Goal: Information Seeking & Learning: Learn about a topic

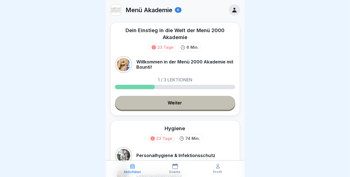
click at [172, 105] on link "Weiter" at bounding box center [175, 103] width 120 height 14
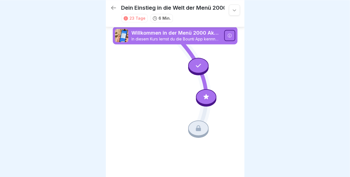
scroll to position [4, 0]
click at [206, 94] on icon at bounding box center [206, 96] width 7 height 7
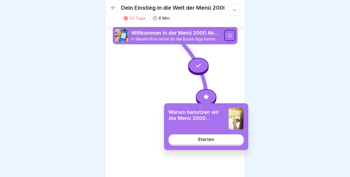
click at [202, 144] on div "Warum benutzen wir die Menü 2000 Akademie? Starten" at bounding box center [206, 126] width 84 height 47
drag, startPoint x: 202, startPoint y: 144, endPoint x: 203, endPoint y: 139, distance: 5.4
click at [203, 139] on div "Warum benutzen wir die Menü 2000 Akademie? Starten" at bounding box center [206, 126] width 84 height 47
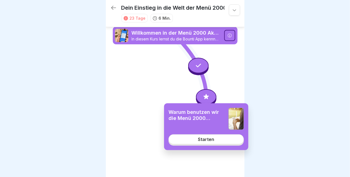
click at [203, 139] on div "Starten" at bounding box center [206, 139] width 16 height 5
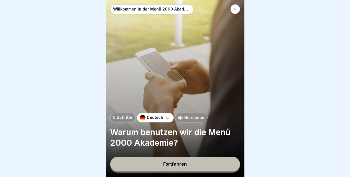
click at [198, 167] on button "Fortfahren" at bounding box center [175, 164] width 130 height 14
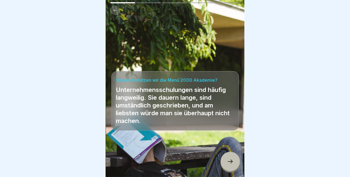
click at [226, 166] on div at bounding box center [230, 161] width 19 height 19
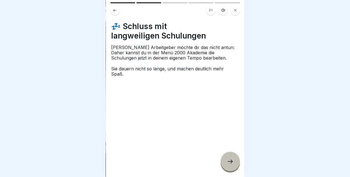
click at [226, 166] on div at bounding box center [230, 161] width 19 height 19
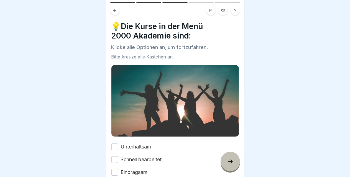
click at [226, 166] on div at bounding box center [230, 161] width 19 height 19
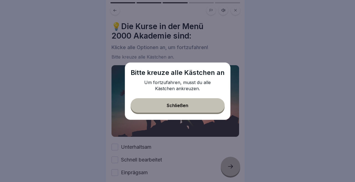
click at [171, 111] on button "Schließen" at bounding box center [178, 105] width 94 height 14
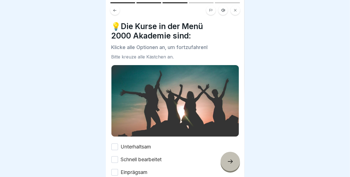
click at [116, 144] on button "Unterhaltsam" at bounding box center [114, 147] width 7 height 7
click at [115, 157] on button "Schnell bearbeitet" at bounding box center [114, 159] width 7 height 7
click at [115, 170] on button "Einprägsam" at bounding box center [114, 172] width 7 height 7
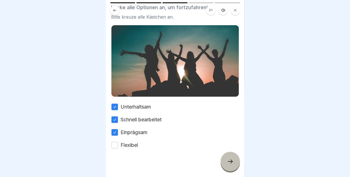
scroll to position [42, 0]
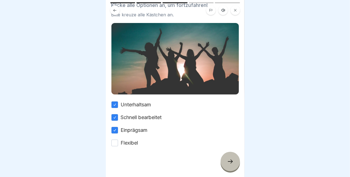
click at [116, 140] on button "Flexibel" at bounding box center [114, 143] width 7 height 7
click at [227, 165] on icon at bounding box center [230, 161] width 7 height 7
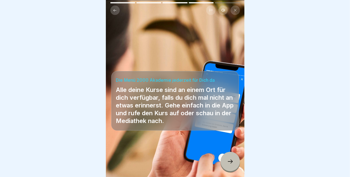
click at [227, 165] on icon at bounding box center [230, 161] width 7 height 7
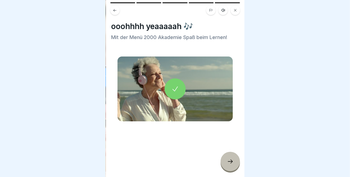
click at [227, 165] on icon at bounding box center [230, 161] width 7 height 7
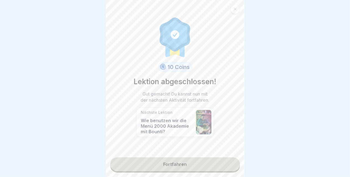
click at [210, 162] on link "Fortfahren" at bounding box center [175, 164] width 130 height 14
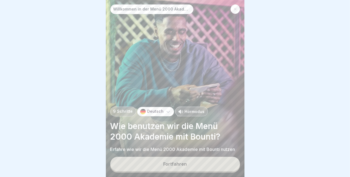
click at [198, 171] on button "Fortfahren" at bounding box center [175, 164] width 130 height 14
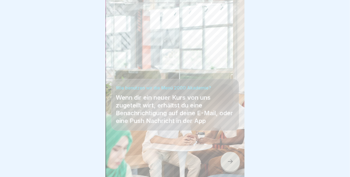
click at [229, 171] on div at bounding box center [230, 161] width 19 height 19
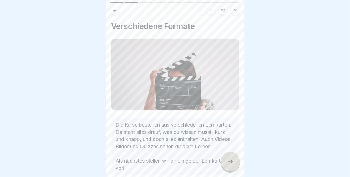
click at [229, 171] on div at bounding box center [230, 161] width 19 height 19
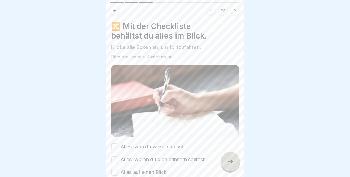
click at [229, 171] on div at bounding box center [230, 161] width 19 height 19
click at [113, 147] on button "Alles, was du wissen musst." at bounding box center [114, 147] width 7 height 7
click at [116, 158] on button "Alles, woran du dich erinnern solltest." at bounding box center [114, 159] width 7 height 7
click at [239, 177] on div "🔀 Mit der Checkliste behältst du alles im Blick. Klicke alle Boxen an, um fortz…" at bounding box center [175, 88] width 139 height 177
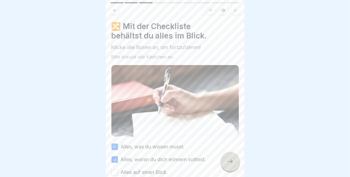
click at [239, 177] on div "🔀 Mit der Checkliste behältst du alles im Blick. Klicke alle Boxen an, um fortz…" at bounding box center [175, 88] width 139 height 177
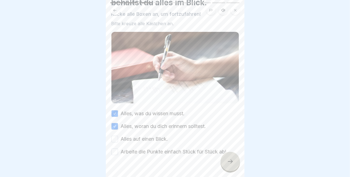
scroll to position [42, 0]
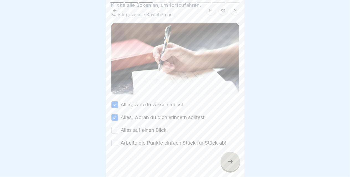
click at [114, 128] on button "Alles auf einen Blick." at bounding box center [114, 130] width 7 height 7
click at [114, 142] on button "Arbeite die Punkte einfach Stück für Stück ab!" at bounding box center [114, 143] width 7 height 7
click at [226, 167] on div at bounding box center [230, 161] width 19 height 19
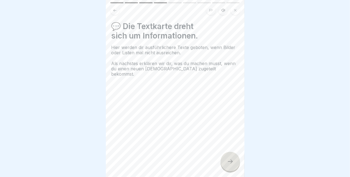
click at [226, 167] on div at bounding box center [230, 161] width 19 height 19
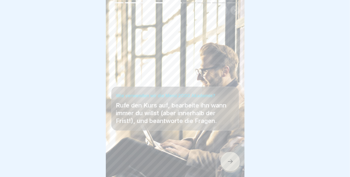
click at [226, 167] on div at bounding box center [230, 161] width 19 height 19
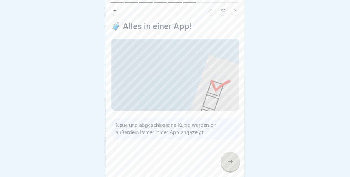
click at [226, 167] on div at bounding box center [230, 161] width 19 height 19
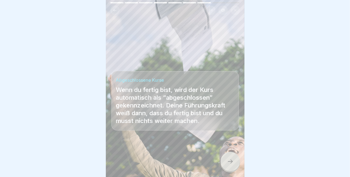
click at [226, 167] on div at bounding box center [230, 161] width 19 height 19
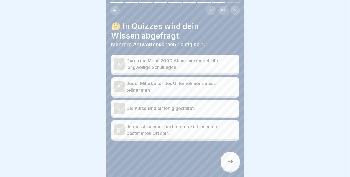
click at [170, 68] on p "Durch die Menü 2000 Akademie umgeht ihr langweilige Schulungen." at bounding box center [182, 63] width 110 height 13
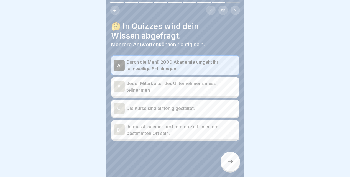
click at [162, 85] on p "Jeder Mitarbeiter des Unternehmens muss teilnehmen" at bounding box center [182, 86] width 110 height 13
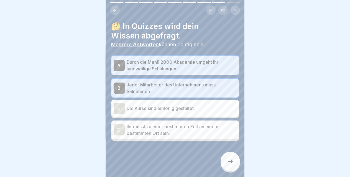
click at [232, 165] on icon at bounding box center [230, 161] width 7 height 7
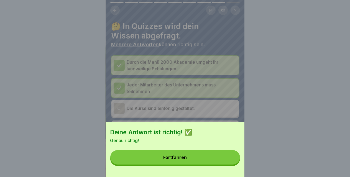
click at [197, 163] on button "Fortfahren" at bounding box center [175, 157] width 130 height 14
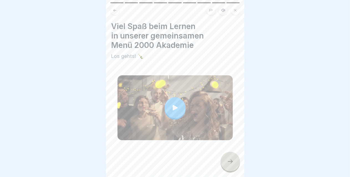
click at [232, 165] on icon at bounding box center [230, 161] width 7 height 7
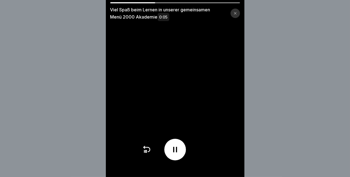
click at [177, 154] on icon at bounding box center [175, 149] width 9 height 9
click at [177, 153] on icon at bounding box center [175, 150] width 6 height 6
click at [238, 11] on div at bounding box center [235, 13] width 9 height 9
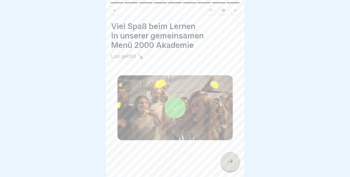
click at [224, 167] on div at bounding box center [230, 161] width 19 height 19
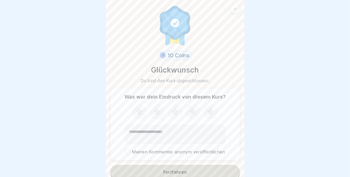
click at [140, 114] on icon at bounding box center [139, 112] width 15 height 14
click at [154, 113] on icon at bounding box center [157, 111] width 7 height 7
click at [173, 114] on icon at bounding box center [174, 111] width 7 height 7
click at [125, 152] on button "Meinen Kommentar anonym veröffentlichen" at bounding box center [127, 151] width 5 height 5
click at [156, 175] on button "Fortfahren" at bounding box center [175, 172] width 130 height 14
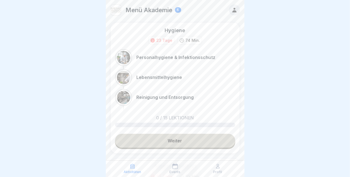
click at [171, 137] on link "Weiter" at bounding box center [175, 141] width 120 height 14
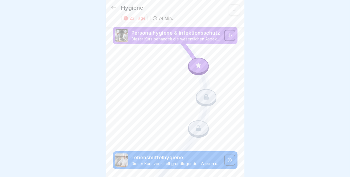
click at [183, 161] on p "Dieser Kurs vermittelt grundlegendes Wissen über die Hygiene und Handhabung von…" at bounding box center [176, 163] width 89 height 5
click at [196, 161] on p "Dieser Kurs vermittelt grundlegendes Wissen über die Hygiene und Handhabung von…" at bounding box center [176, 163] width 89 height 5
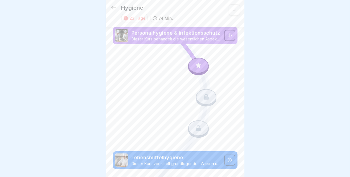
click at [196, 161] on p "Dieser Kurs vermittelt grundlegendes Wissen über die Hygiene und Handhabung von…" at bounding box center [176, 163] width 89 height 5
click at [198, 65] on icon at bounding box center [198, 65] width 7 height 7
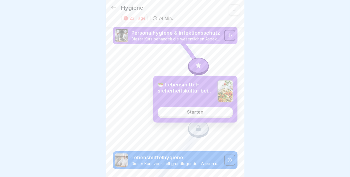
click at [204, 113] on link "Starten" at bounding box center [195, 112] width 75 height 10
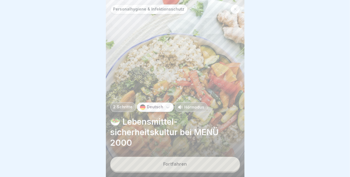
click at [185, 165] on button "Fortfahren" at bounding box center [175, 164] width 130 height 14
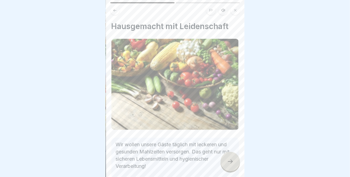
click at [234, 171] on div at bounding box center [230, 161] width 19 height 19
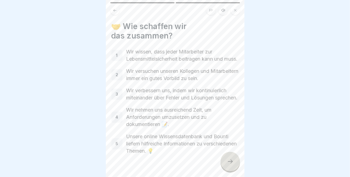
click at [234, 171] on div at bounding box center [230, 161] width 19 height 19
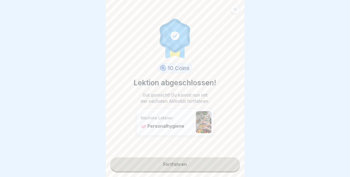
click at [192, 165] on link "Fortfahren" at bounding box center [175, 164] width 130 height 14
click at [168, 164] on link "Fortfahren" at bounding box center [175, 164] width 130 height 14
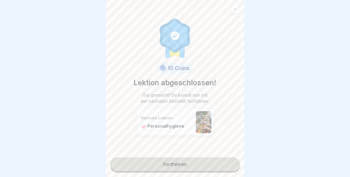
click at [168, 164] on link "Fortfahren" at bounding box center [175, 164] width 130 height 14
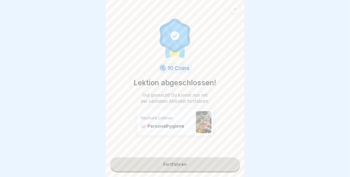
click at [165, 126] on p "🧼 Personalhygiene" at bounding box center [167, 126] width 52 height 6
click at [206, 165] on link "Fortfahren" at bounding box center [175, 164] width 130 height 14
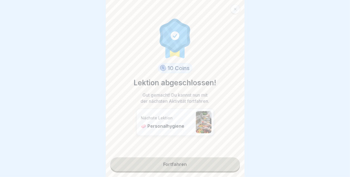
click at [206, 165] on link "Fortfahren" at bounding box center [175, 164] width 130 height 14
click at [170, 163] on link "Fortfahren" at bounding box center [175, 164] width 130 height 14
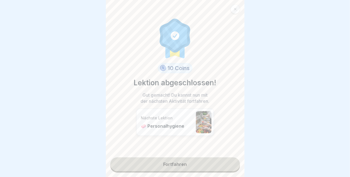
click at [172, 163] on link "Fortfahren" at bounding box center [175, 164] width 130 height 14
click at [168, 126] on p "🧼 Personalhygiene" at bounding box center [167, 126] width 52 height 6
click at [168, 168] on link "Fortfahren" at bounding box center [175, 164] width 130 height 14
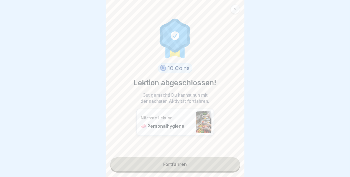
click at [180, 162] on link "Fortfahren" at bounding box center [175, 164] width 130 height 14
click at [181, 168] on link "Fortfahren" at bounding box center [175, 164] width 130 height 14
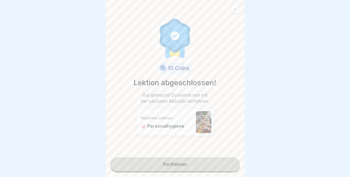
click at [181, 168] on link "Fortfahren" at bounding box center [175, 164] width 130 height 14
click at [171, 163] on link "Fortfahren" at bounding box center [175, 164] width 130 height 14
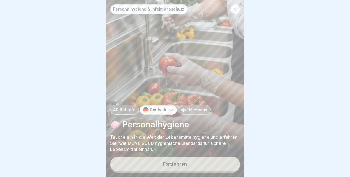
click at [177, 167] on div "Fortfahren" at bounding box center [175, 164] width 24 height 5
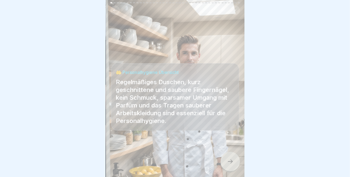
click at [229, 170] on div at bounding box center [230, 161] width 19 height 19
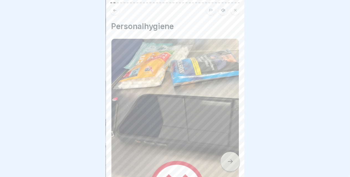
click at [229, 170] on div at bounding box center [230, 161] width 19 height 19
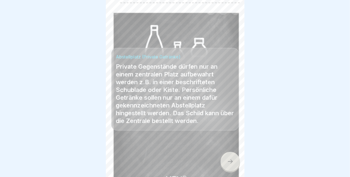
click at [229, 170] on div at bounding box center [230, 161] width 19 height 19
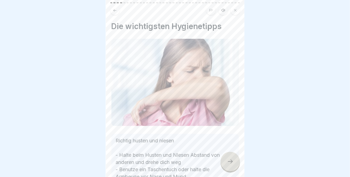
click at [229, 170] on div at bounding box center [230, 161] width 19 height 19
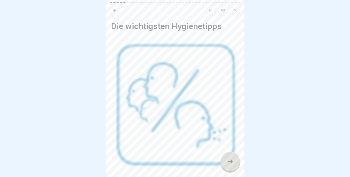
click at [229, 170] on div at bounding box center [230, 161] width 19 height 19
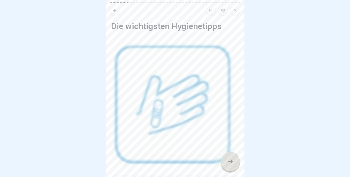
click at [229, 170] on div at bounding box center [230, 161] width 19 height 19
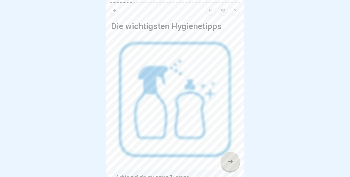
click at [229, 170] on div at bounding box center [230, 161] width 19 height 19
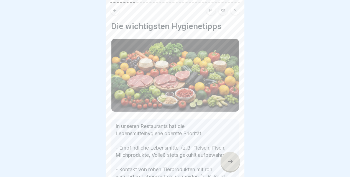
click at [229, 170] on div at bounding box center [230, 161] width 19 height 19
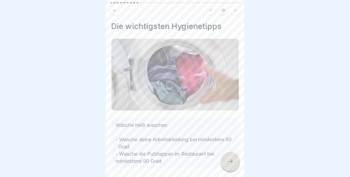
click at [229, 170] on div at bounding box center [230, 161] width 19 height 19
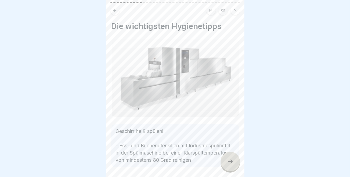
click at [229, 170] on div at bounding box center [230, 161] width 19 height 19
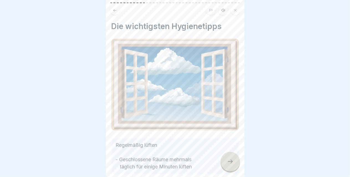
click at [229, 170] on div at bounding box center [230, 161] width 19 height 19
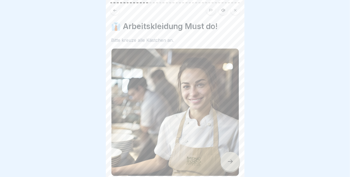
click at [229, 170] on div at bounding box center [230, 161] width 19 height 19
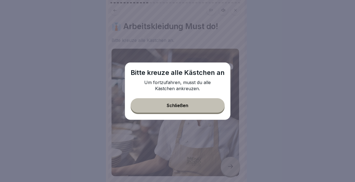
click at [194, 108] on button "Schließen" at bounding box center [178, 105] width 94 height 14
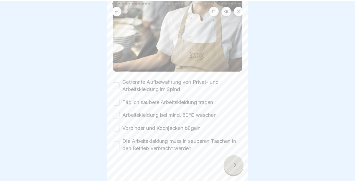
scroll to position [107, 0]
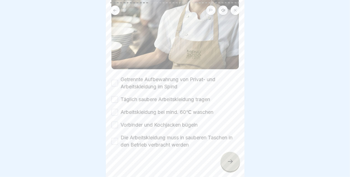
click at [114, 80] on button "Getrennte Aufbewahrung von Privat- und Arbeitskleidung im Spind" at bounding box center [114, 83] width 7 height 7
click at [114, 96] on button "Täglich saubere Arbeitskleidung tragen" at bounding box center [114, 99] width 7 height 7
click at [113, 109] on button "Arbeitskleidung bei mind. 60℃ waschen" at bounding box center [114, 112] width 7 height 7
click at [114, 122] on button "Vorbinder und Kochjacken bügeln" at bounding box center [114, 125] width 7 height 7
click at [116, 138] on button "Die Arbeitskleidung muss in sauberen Taschen in den Betrieb verbracht werden" at bounding box center [114, 141] width 7 height 7
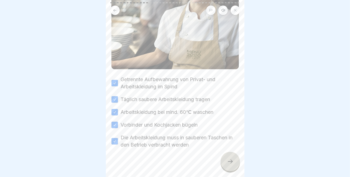
drag, startPoint x: 116, startPoint y: 137, endPoint x: 226, endPoint y: 172, distance: 116.1
click at [226, 172] on div "Personalhygiene & Infektionsschutz 40 Schritte Deutsch Hörmodus 🧼 Personalhygie…" at bounding box center [175, 88] width 139 height 177
click at [226, 171] on div at bounding box center [230, 161] width 19 height 19
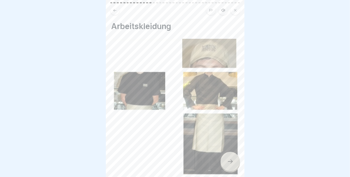
click at [232, 163] on icon at bounding box center [230, 162] width 5 height 4
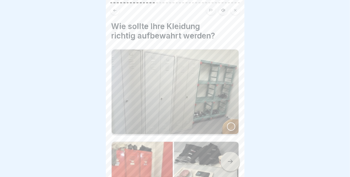
click at [229, 124] on div at bounding box center [231, 126] width 8 height 8
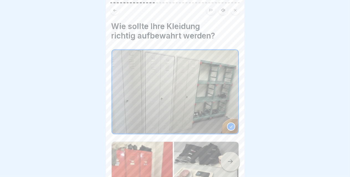
click at [230, 165] on icon at bounding box center [230, 161] width 7 height 7
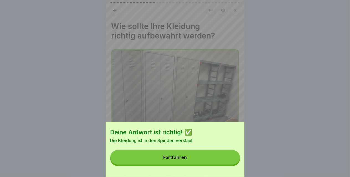
click at [205, 163] on button "Fortfahren" at bounding box center [175, 157] width 130 height 14
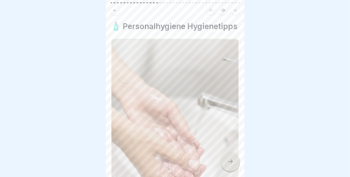
click at [228, 170] on div at bounding box center [230, 161] width 19 height 19
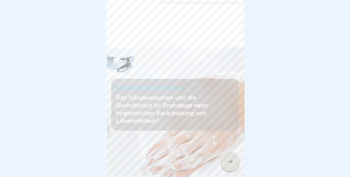
click at [228, 170] on div at bounding box center [230, 161] width 19 height 19
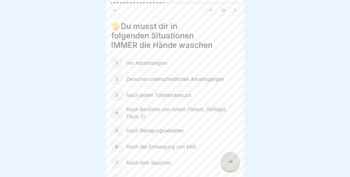
click at [228, 170] on div at bounding box center [230, 161] width 19 height 19
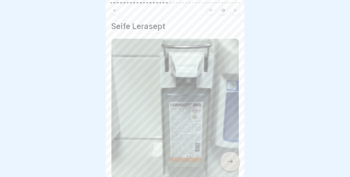
click at [228, 170] on div at bounding box center [230, 161] width 19 height 19
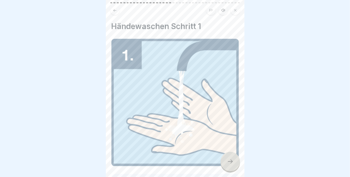
click at [228, 170] on div at bounding box center [230, 161] width 19 height 19
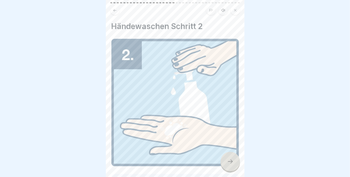
click at [228, 170] on div at bounding box center [230, 161] width 19 height 19
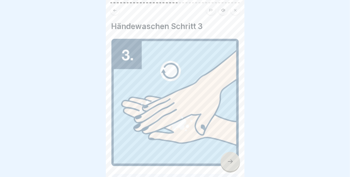
click at [228, 170] on div at bounding box center [230, 161] width 19 height 19
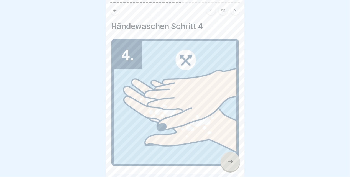
click at [228, 170] on div at bounding box center [230, 161] width 19 height 19
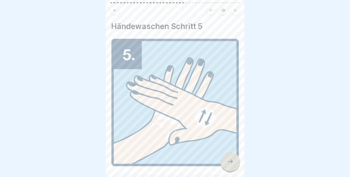
click at [228, 170] on div at bounding box center [230, 161] width 19 height 19
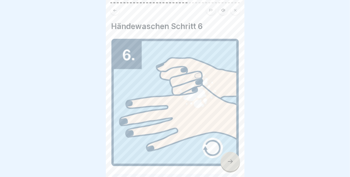
click at [228, 170] on div at bounding box center [230, 161] width 19 height 19
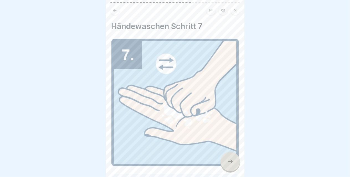
click at [228, 170] on div at bounding box center [230, 161] width 19 height 19
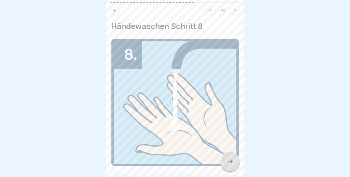
click at [228, 170] on div at bounding box center [230, 161] width 19 height 19
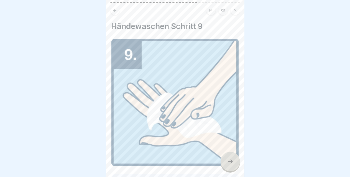
click at [228, 170] on div at bounding box center [230, 161] width 19 height 19
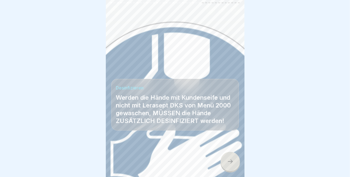
click at [228, 170] on div at bounding box center [230, 161] width 19 height 19
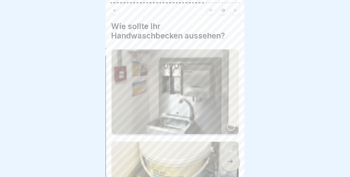
click at [228, 123] on div at bounding box center [231, 126] width 8 height 8
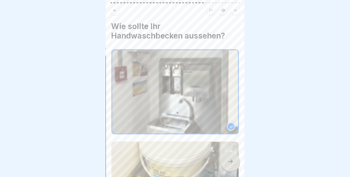
click at [227, 168] on div at bounding box center [230, 161] width 19 height 19
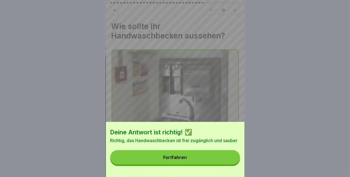
click at [216, 162] on button "Fortfahren" at bounding box center [175, 157] width 130 height 14
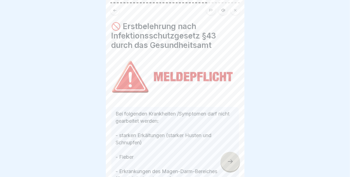
click at [230, 171] on div at bounding box center [230, 161] width 19 height 19
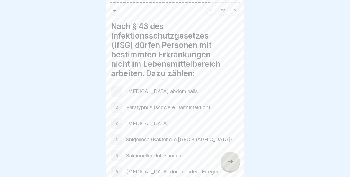
click at [230, 171] on div at bounding box center [230, 161] width 19 height 19
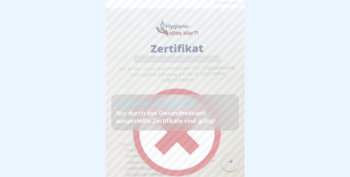
click at [229, 170] on div at bounding box center [230, 161] width 19 height 19
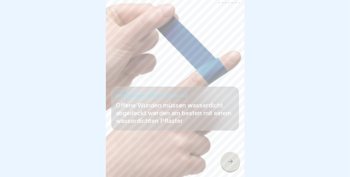
click at [229, 170] on div at bounding box center [230, 161] width 19 height 19
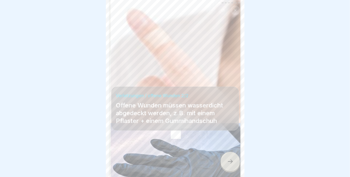
click at [229, 170] on div at bounding box center [230, 161] width 19 height 19
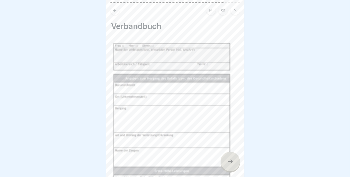
click at [229, 170] on div at bounding box center [230, 161] width 19 height 19
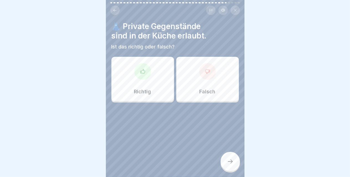
click at [206, 89] on p "Falsch" at bounding box center [208, 92] width 16 height 6
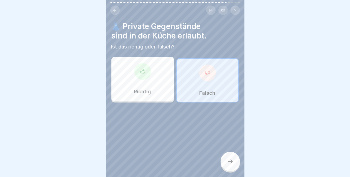
click at [231, 165] on icon at bounding box center [230, 161] width 7 height 7
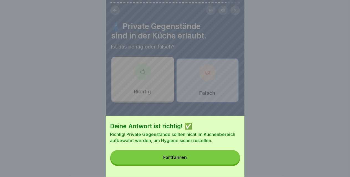
click at [212, 159] on button "Fortfahren" at bounding box center [175, 157] width 130 height 14
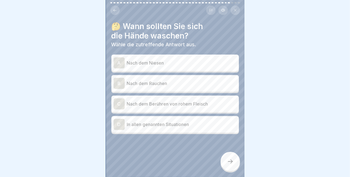
click at [151, 62] on p "Nach dem Niesen" at bounding box center [182, 63] width 110 height 7
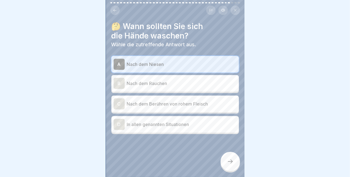
click at [181, 120] on div "D In allen genannten Situationen" at bounding box center [175, 124] width 123 height 11
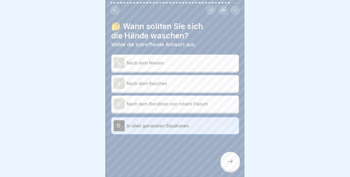
click at [231, 162] on div at bounding box center [230, 161] width 19 height 19
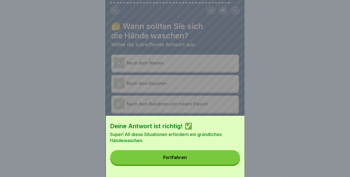
click at [211, 165] on button "Fortfahren" at bounding box center [175, 157] width 130 height 14
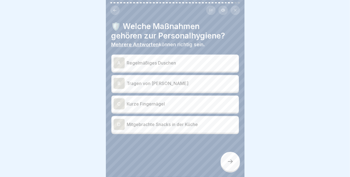
click at [158, 63] on p "Regelmäßiges Duschen" at bounding box center [182, 63] width 110 height 7
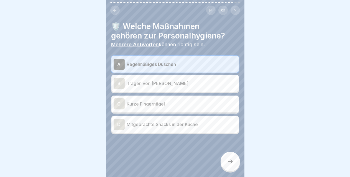
click at [150, 106] on p "Kurze Fingernägel" at bounding box center [182, 104] width 110 height 7
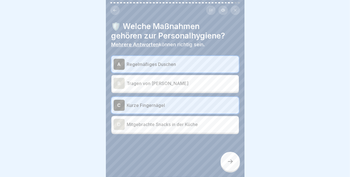
click at [232, 164] on icon at bounding box center [230, 161] width 7 height 7
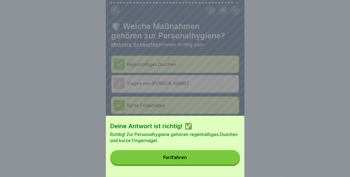
click at [210, 164] on button "Fortfahren" at bounding box center [175, 157] width 130 height 14
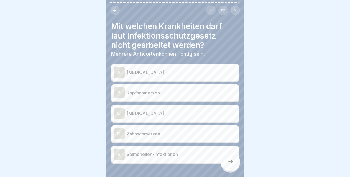
click at [148, 73] on p "[MEDICAL_DATA]" at bounding box center [182, 72] width 110 height 7
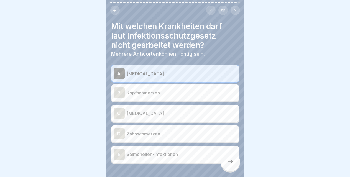
click at [151, 111] on p "[MEDICAL_DATA]" at bounding box center [182, 113] width 110 height 7
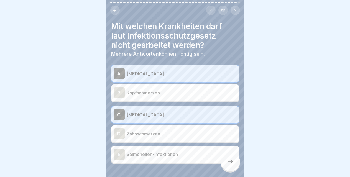
click at [169, 156] on p "Salmonellen-Infektionen" at bounding box center [182, 154] width 110 height 7
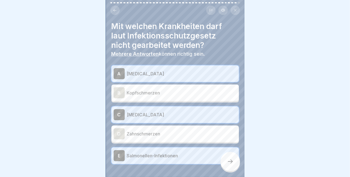
click at [228, 171] on div at bounding box center [230, 161] width 19 height 19
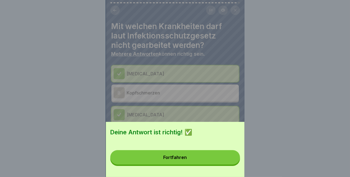
click at [203, 165] on button "Fortfahren" at bounding box center [175, 157] width 130 height 14
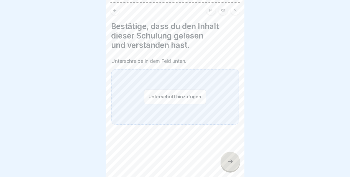
click at [159, 97] on button "Unterschrift hinzufügen" at bounding box center [175, 97] width 62 height 15
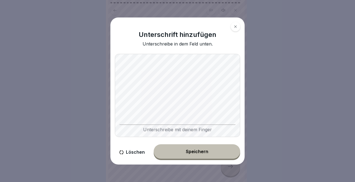
click at [123, 153] on icon at bounding box center [121, 152] width 4 height 4
click at [205, 152] on div "Speichern" at bounding box center [197, 151] width 22 height 5
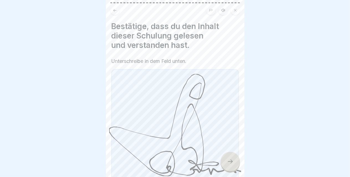
click at [236, 165] on div at bounding box center [230, 161] width 19 height 19
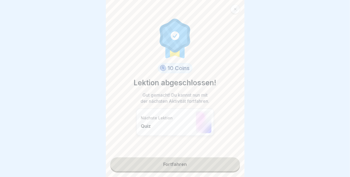
click at [160, 165] on link "Fortfahren" at bounding box center [175, 164] width 130 height 14
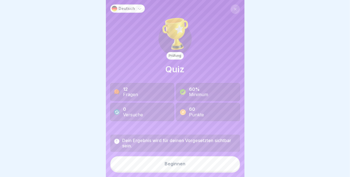
click at [170, 171] on button "Beginnen" at bounding box center [175, 163] width 130 height 15
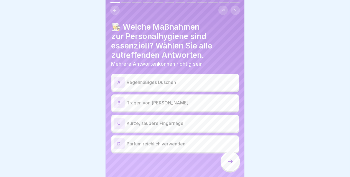
click at [160, 88] on div "A Regelmäßiges Duschen" at bounding box center [175, 82] width 123 height 11
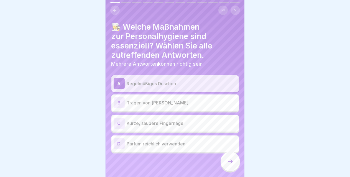
click at [153, 126] on p "Kurze, saubere Fingernägel" at bounding box center [182, 123] width 110 height 7
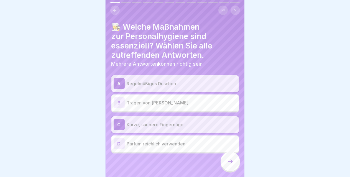
click at [227, 168] on div at bounding box center [230, 161] width 19 height 19
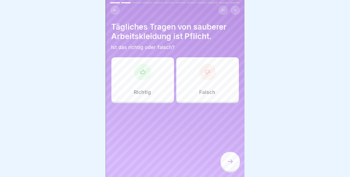
click at [152, 94] on div "Richtig" at bounding box center [142, 79] width 63 height 44
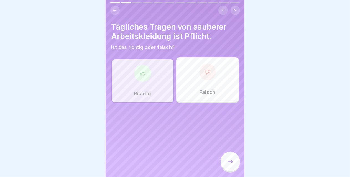
click at [233, 165] on icon at bounding box center [230, 161] width 7 height 7
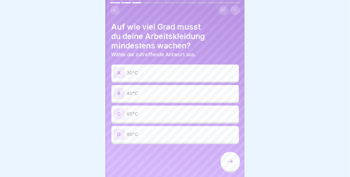
click at [144, 138] on div "D 90°C" at bounding box center [175, 134] width 123 height 11
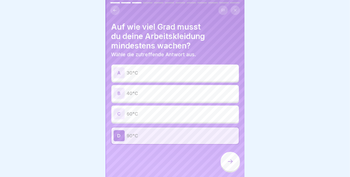
click at [230, 164] on icon at bounding box center [230, 161] width 7 height 7
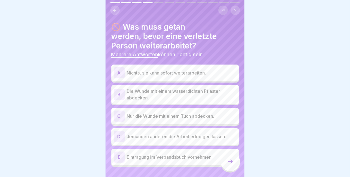
click at [147, 96] on p "Die Wunde mit einem wasserdichten Pflaster abdecken." at bounding box center [182, 94] width 110 height 13
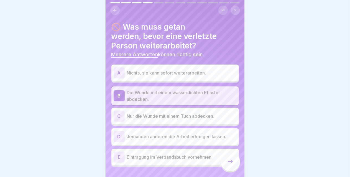
click at [168, 142] on div "D [DEMOGRAPHIC_DATA] anderen die Arbeit erledigen lassen." at bounding box center [175, 136] width 123 height 11
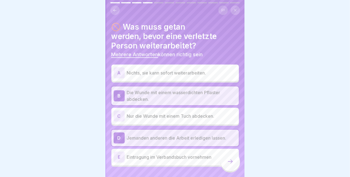
click at [163, 161] on div "E Eintragung im Verbandsbuch vornehmen" at bounding box center [175, 157] width 123 height 11
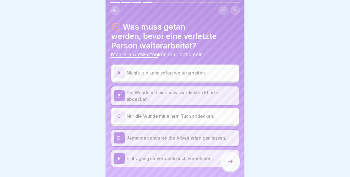
click at [228, 165] on icon at bounding box center [230, 161] width 7 height 7
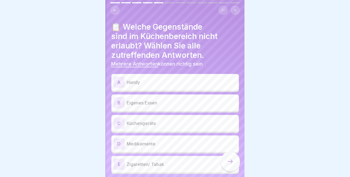
click at [147, 89] on div "A Handy" at bounding box center [174, 82] width 127 height 17
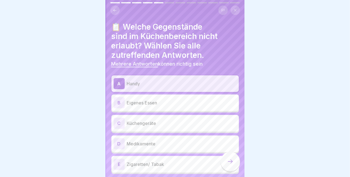
click at [137, 103] on p "Eigenes Essen" at bounding box center [182, 102] width 110 height 7
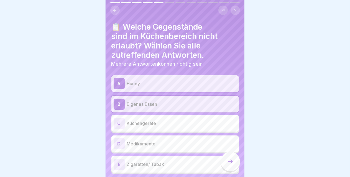
click at [157, 152] on div "D Medikamente" at bounding box center [174, 144] width 127 height 17
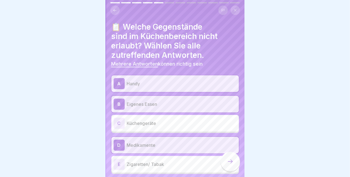
click at [159, 163] on p "Zigaretten/ Tabak" at bounding box center [182, 164] width 110 height 7
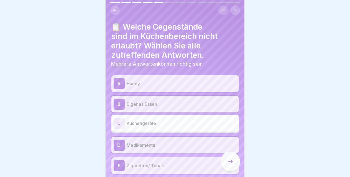
click at [227, 170] on div at bounding box center [230, 161] width 19 height 19
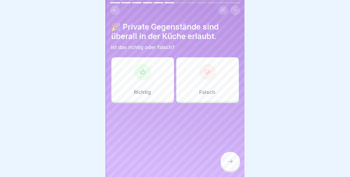
click at [204, 91] on p "Falsch" at bounding box center [208, 92] width 16 height 6
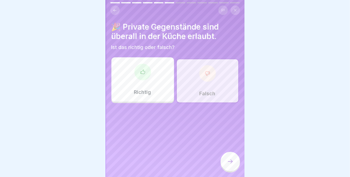
click at [232, 165] on icon at bounding box center [230, 161] width 7 height 7
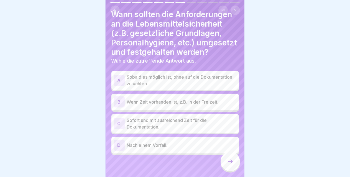
scroll to position [22, 0]
click at [199, 149] on div "D Nach einem Vorfall." at bounding box center [175, 145] width 123 height 11
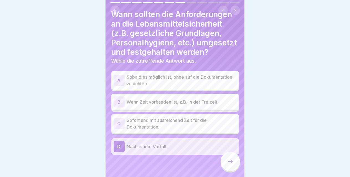
click at [175, 122] on p "Sofort und mit ausreichend Zeit für die Dokumentation." at bounding box center [182, 123] width 110 height 13
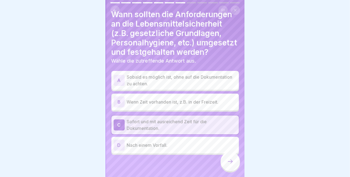
click at [228, 165] on icon at bounding box center [230, 161] width 7 height 7
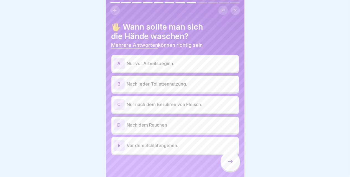
click at [172, 88] on div "B Nach jeder Toilettennutzung." at bounding box center [175, 83] width 123 height 11
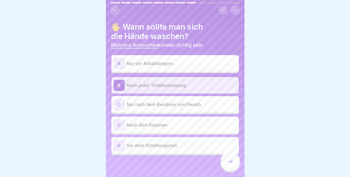
click at [183, 108] on div "C Nur nach dem Berühren von Fleisch." at bounding box center [175, 104] width 123 height 11
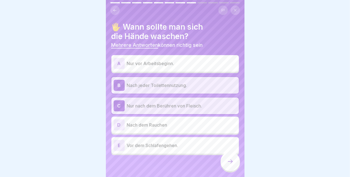
click at [169, 127] on p "Nach dem Rauchen" at bounding box center [182, 125] width 110 height 7
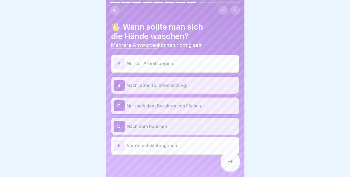
click at [232, 165] on icon at bounding box center [230, 161] width 7 height 7
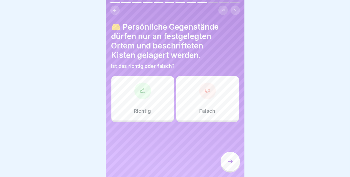
click at [158, 98] on div "Richtig" at bounding box center [142, 98] width 63 height 44
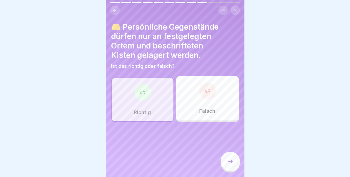
click at [231, 170] on div at bounding box center [230, 161] width 19 height 19
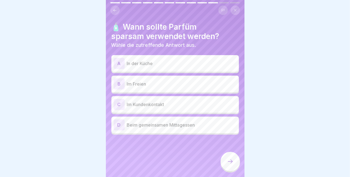
click at [168, 67] on div "A In der Küche" at bounding box center [175, 63] width 123 height 11
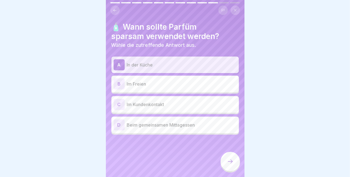
click at [232, 164] on icon at bounding box center [230, 161] width 7 height 7
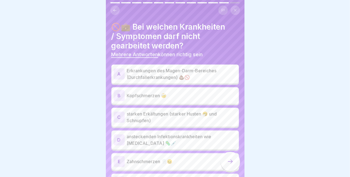
click at [148, 76] on p "Erkrankungen des Magen-Darm-Bereiches (Durchfallerkrankungen) 💩🚫" at bounding box center [182, 73] width 110 height 13
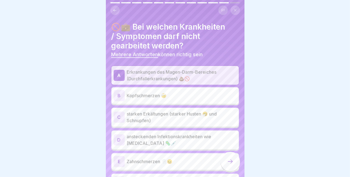
click at [175, 120] on p "starken Erkältungen (starker Husten 🤧 und Schnupfen)" at bounding box center [182, 117] width 110 height 13
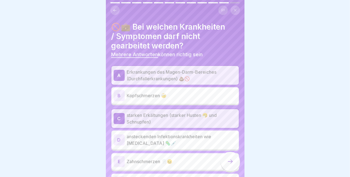
click at [182, 141] on p "ansteckenden Infektionskrankheiten wie [MEDICAL_DATA] 🦠💉" at bounding box center [182, 139] width 110 height 13
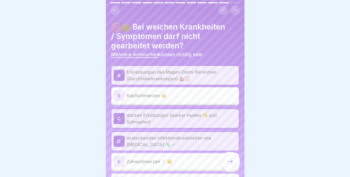
click at [244, 176] on html "Deutsch Prüfung Quiz 12 Fragen 60% Minimum 0 Versuche 60 Punkte Dein Ergebnis w…" at bounding box center [175, 88] width 350 height 177
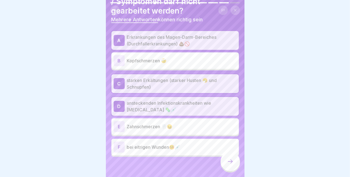
scroll to position [37, 0]
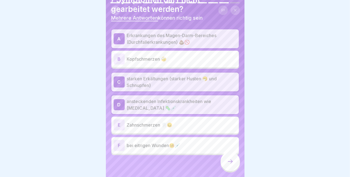
click at [165, 143] on p "bei eitrigen Wunden🤒💉" at bounding box center [182, 145] width 110 height 7
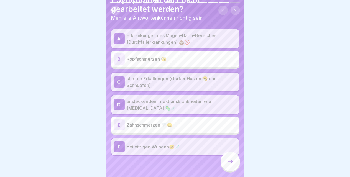
click at [228, 164] on icon at bounding box center [230, 161] width 7 height 7
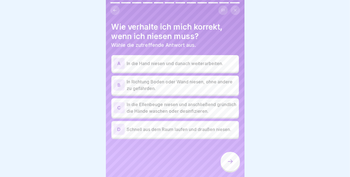
click at [170, 107] on p "In die Ellenbeuge niesen und anschließend gründlich die Hände waschen oder desi…" at bounding box center [182, 107] width 110 height 13
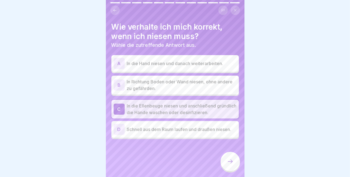
click at [230, 165] on icon at bounding box center [230, 161] width 7 height 7
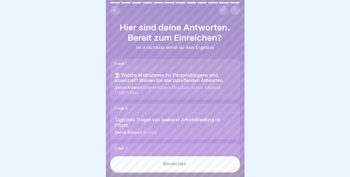
click at [181, 171] on button "Einreichen" at bounding box center [175, 163] width 130 height 15
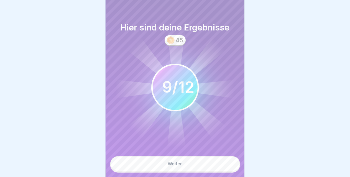
click at [171, 166] on button "Weiter" at bounding box center [175, 163] width 130 height 15
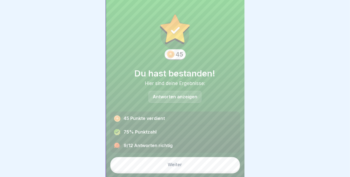
click at [178, 173] on div "Weiter" at bounding box center [175, 163] width 130 height 21
click at [172, 167] on div "Weiter" at bounding box center [175, 164] width 14 height 5
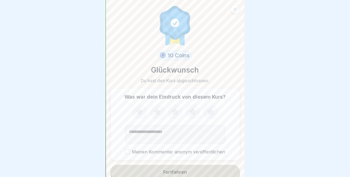
click at [178, 175] on button "Fortfahren" at bounding box center [175, 172] width 130 height 14
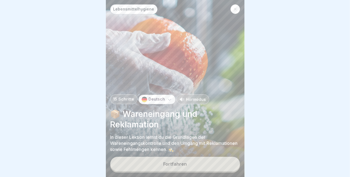
click at [179, 167] on div "Fortfahren" at bounding box center [175, 164] width 24 height 5
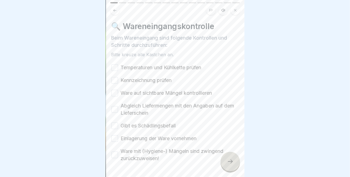
click at [233, 165] on icon at bounding box center [230, 161] width 7 height 7
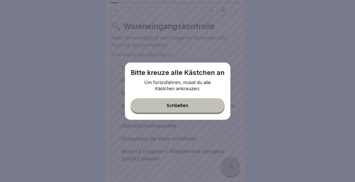
click at [182, 106] on div "Schließen" at bounding box center [178, 105] width 22 height 5
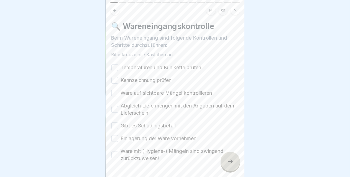
click at [116, 66] on button "Temperaturen und Kühlkette prüfen" at bounding box center [114, 67] width 7 height 7
click at [113, 84] on div "Temperaturen und Kühlkette prüfen Kennzeichnung prüfen Ware auf sichtbare Mänge…" at bounding box center [174, 113] width 127 height 98
click at [116, 79] on button "Kennzeichnung prüfen" at bounding box center [114, 80] width 7 height 7
click at [116, 95] on button "Ware auf sichtbare Mängel kontrollieren" at bounding box center [114, 93] width 7 height 7
click at [116, 110] on button "Abgleich Liefermengen mit den Angaben auf dem Lieferschein" at bounding box center [114, 109] width 7 height 7
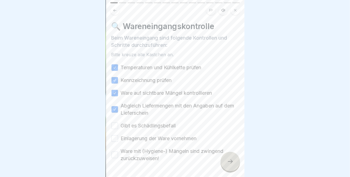
click at [114, 127] on button "Gibt es Schädlingsbefall" at bounding box center [114, 125] width 7 height 7
click at [115, 141] on button "Einlagerung der Ware vornehmen" at bounding box center [114, 138] width 7 height 7
click at [115, 156] on button "Ware mit (Hygiene-) Mängeln sind zwingend zurückzuweisen!" at bounding box center [114, 155] width 7 height 7
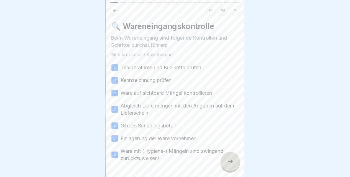
click at [228, 165] on icon at bounding box center [230, 161] width 7 height 7
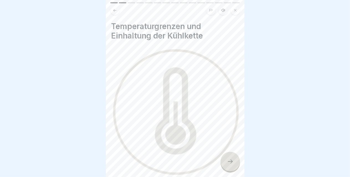
click at [228, 165] on icon at bounding box center [230, 161] width 7 height 7
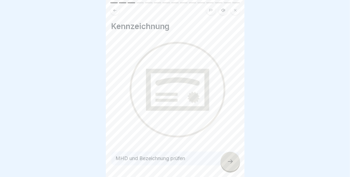
click at [228, 165] on icon at bounding box center [230, 161] width 7 height 7
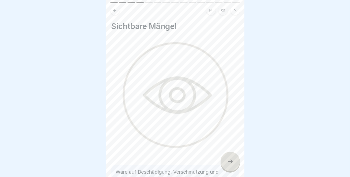
click at [228, 165] on icon at bounding box center [230, 161] width 7 height 7
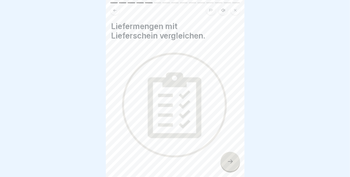
click at [228, 165] on icon at bounding box center [230, 161] width 7 height 7
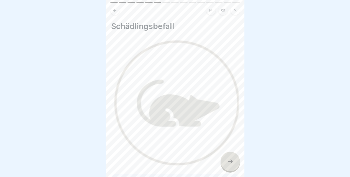
click at [228, 165] on icon at bounding box center [230, 161] width 7 height 7
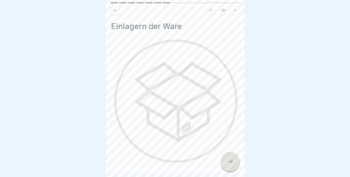
click at [228, 165] on icon at bounding box center [230, 161] width 7 height 7
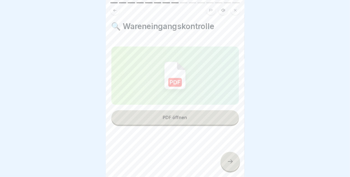
click at [228, 165] on icon at bounding box center [230, 161] width 7 height 7
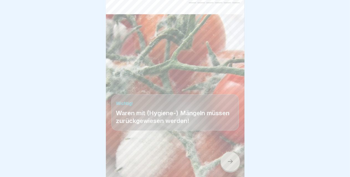
click at [228, 165] on icon at bounding box center [230, 161] width 7 height 7
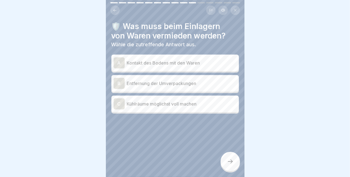
click at [167, 63] on p "Kontakt des Bodens mit den Waren" at bounding box center [182, 63] width 110 height 7
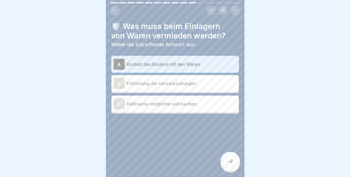
click at [231, 165] on icon at bounding box center [230, 161] width 7 height 7
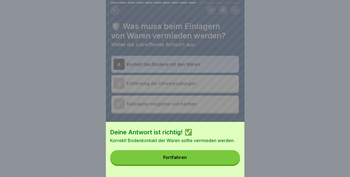
click at [212, 162] on button "Fortfahren" at bounding box center [175, 157] width 130 height 14
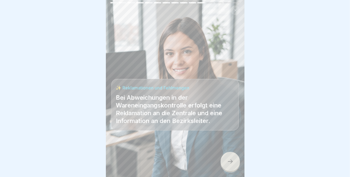
click at [228, 165] on icon at bounding box center [230, 161] width 7 height 7
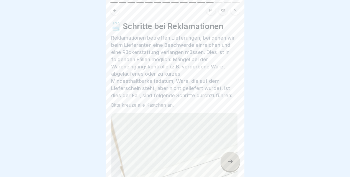
click at [228, 165] on icon at bounding box center [230, 161] width 7 height 7
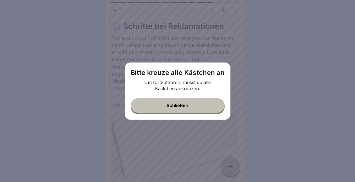
click at [200, 109] on button "Schließen" at bounding box center [178, 105] width 94 height 14
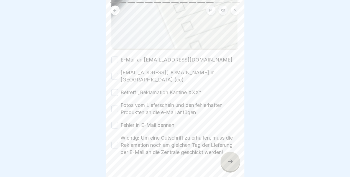
scroll to position [261, 0]
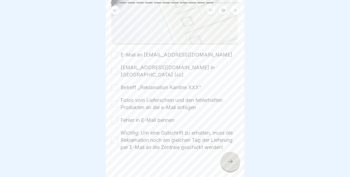
click at [114, 52] on button "E-Mail an [EMAIL_ADDRESS][DOMAIN_NAME]" at bounding box center [114, 55] width 7 height 7
click at [115, 68] on button "[EMAIL_ADDRESS][DOMAIN_NAME] in [GEOGRAPHIC_DATA] (cc)" at bounding box center [114, 71] width 7 height 7
click at [113, 84] on button "Betreff „Reklamation Kantine XXX“" at bounding box center [114, 87] width 7 height 7
click at [114, 101] on button "Fotos vom Lieferschein und den fehlerhaften Produkten an die e-Mail anfügen" at bounding box center [114, 104] width 7 height 7
click at [114, 117] on button "Fehler in E-Mail bennen" at bounding box center [114, 120] width 7 height 7
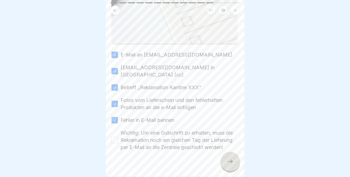
click at [116, 137] on button "Wichtig: Um eine Gutschrift zu erhalten, muss die Reklamation noch am gleichen …" at bounding box center [114, 140] width 7 height 7
click at [231, 165] on icon at bounding box center [230, 161] width 7 height 7
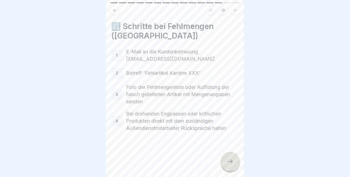
click at [231, 165] on icon at bounding box center [230, 161] width 7 height 7
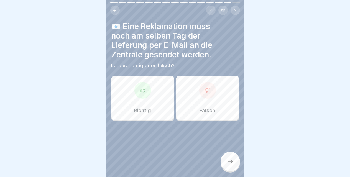
click at [146, 104] on div "Richtig" at bounding box center [142, 98] width 63 height 44
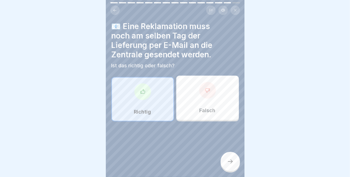
click at [229, 165] on icon at bounding box center [230, 161] width 7 height 7
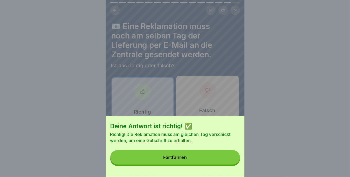
click at [205, 165] on button "Fortfahren" at bounding box center [175, 157] width 130 height 14
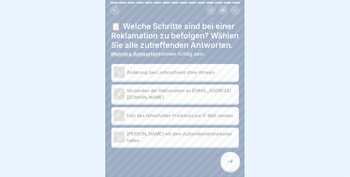
click at [167, 101] on p "Versenden der Reklamation an [EMAIL_ADDRESS][DOMAIN_NAME]" at bounding box center [182, 93] width 110 height 13
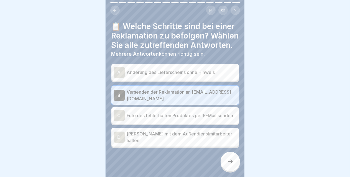
click at [150, 119] on p "Foto des fehlerhaften Produktes per E-Mail senden" at bounding box center [182, 115] width 110 height 7
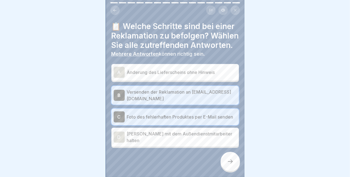
click at [229, 170] on div at bounding box center [230, 161] width 19 height 19
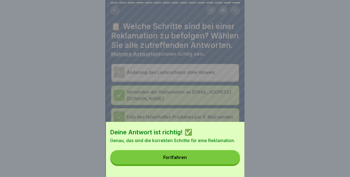
click at [198, 165] on button "Fortfahren" at bounding box center [175, 157] width 130 height 14
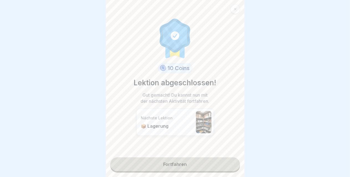
click at [192, 166] on link "Fortfahren" at bounding box center [175, 164] width 130 height 14
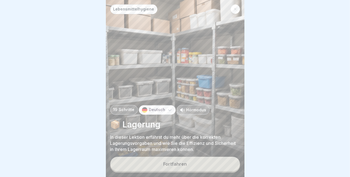
click at [186, 167] on div "Fortfahren" at bounding box center [175, 164] width 24 height 5
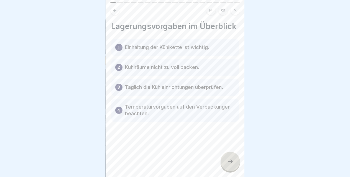
click at [227, 168] on div at bounding box center [230, 161] width 19 height 19
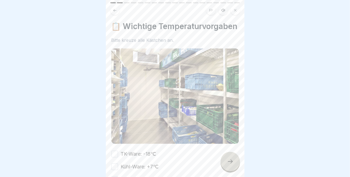
click at [246, 175] on div at bounding box center [175, 88] width 350 height 177
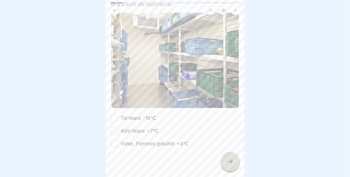
scroll to position [45, 0]
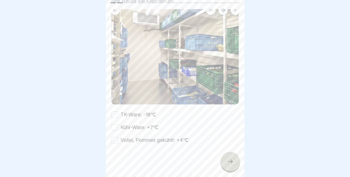
click at [113, 115] on button "TK-Ware: -18℃" at bounding box center [114, 114] width 7 height 7
click at [116, 127] on button "Kühl-Ware: +7℃" at bounding box center [114, 127] width 7 height 7
click at [116, 141] on button "Vollei, Pommes gekühlt: +4℃" at bounding box center [114, 140] width 7 height 7
click at [230, 165] on icon at bounding box center [230, 161] width 7 height 7
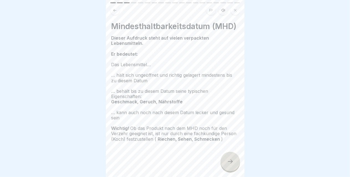
click at [230, 165] on icon at bounding box center [230, 161] width 7 height 7
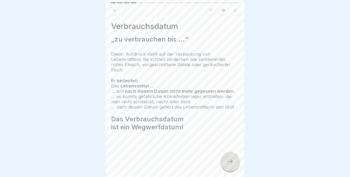
click at [230, 165] on icon at bounding box center [230, 161] width 7 height 7
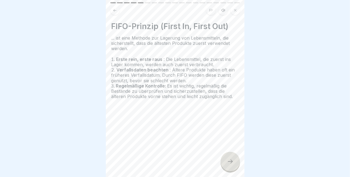
click at [230, 165] on icon at bounding box center [230, 161] width 7 height 7
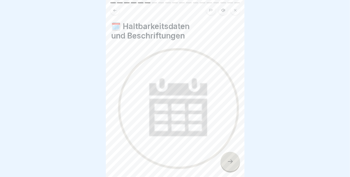
click at [230, 165] on icon at bounding box center [230, 161] width 7 height 7
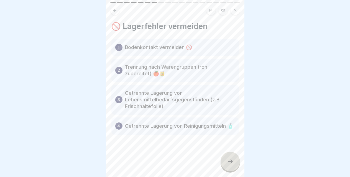
click at [230, 165] on icon at bounding box center [230, 161] width 7 height 7
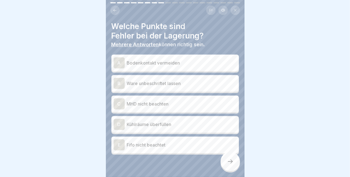
click at [174, 85] on p "Ware unbeschriftet lassen" at bounding box center [182, 83] width 110 height 7
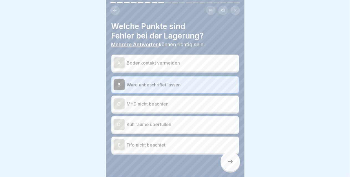
click at [179, 109] on div "C MHD nicht beachten" at bounding box center [175, 103] width 123 height 11
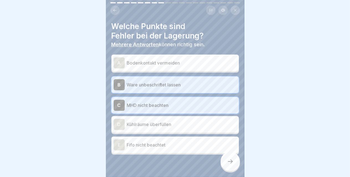
click at [180, 134] on div "A Bodenkontakt vermeiden B Ware unbeschriftet lassen C MHD nicht beachten D Küh…" at bounding box center [174, 105] width 127 height 99
click at [141, 126] on p "Kühlräume überfüllen" at bounding box center [182, 124] width 110 height 7
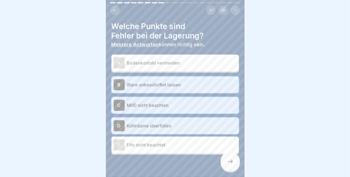
click at [155, 148] on p "Fifo nicht beachtet" at bounding box center [182, 145] width 110 height 7
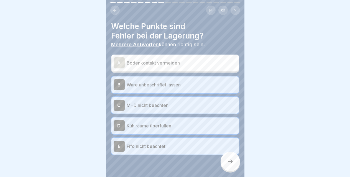
click at [231, 163] on icon at bounding box center [230, 162] width 5 height 4
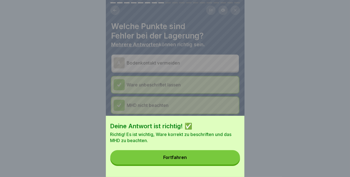
click at [181, 165] on button "Fortfahren" at bounding box center [175, 157] width 130 height 14
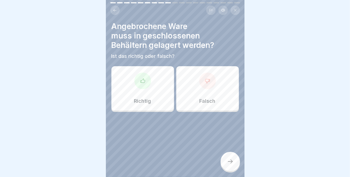
click at [150, 94] on div "Richtig" at bounding box center [142, 88] width 63 height 44
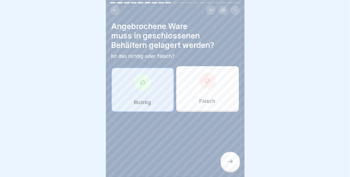
click at [226, 165] on div at bounding box center [230, 161] width 19 height 19
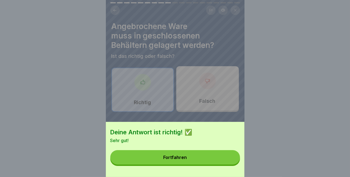
click at [194, 165] on button "Fortfahren" at bounding box center [175, 157] width 130 height 14
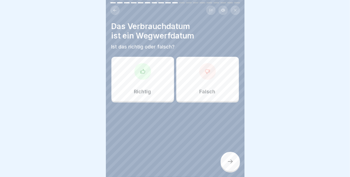
click at [161, 87] on div "Richtig" at bounding box center [142, 79] width 63 height 44
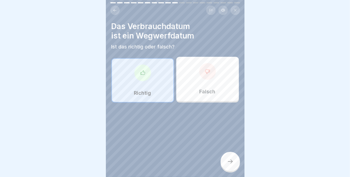
click at [229, 165] on icon at bounding box center [230, 161] width 7 height 7
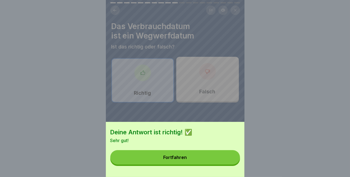
click at [187, 160] on div "Fortfahren" at bounding box center [175, 157] width 24 height 5
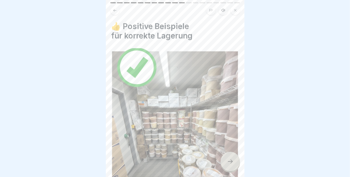
click at [229, 165] on icon at bounding box center [230, 161] width 7 height 7
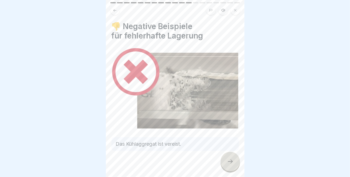
click at [229, 165] on icon at bounding box center [230, 161] width 7 height 7
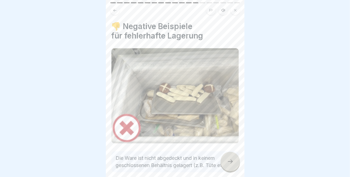
click at [229, 165] on icon at bounding box center [230, 161] width 7 height 7
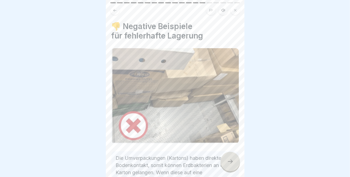
click at [229, 165] on icon at bounding box center [230, 161] width 7 height 7
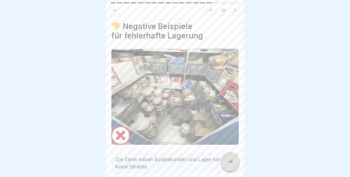
click at [229, 165] on icon at bounding box center [230, 161] width 7 height 7
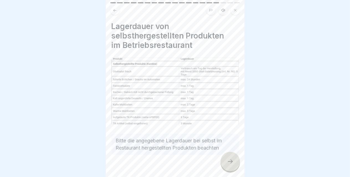
click at [229, 165] on icon at bounding box center [230, 161] width 7 height 7
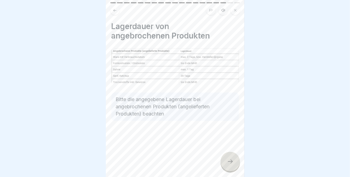
click at [229, 165] on icon at bounding box center [230, 161] width 7 height 7
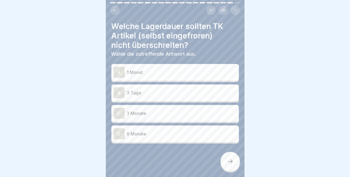
click at [143, 95] on p "3 Tage" at bounding box center [182, 93] width 110 height 7
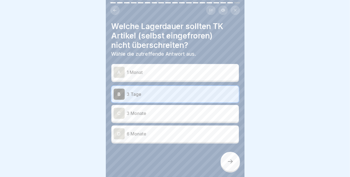
click at [143, 95] on p "3 Tage" at bounding box center [182, 94] width 110 height 7
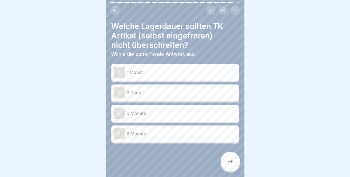
click at [145, 95] on p "3 Tage" at bounding box center [182, 93] width 110 height 7
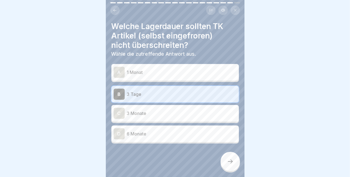
click at [232, 165] on icon at bounding box center [230, 161] width 7 height 7
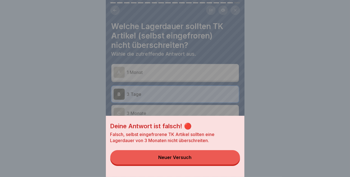
click at [182, 160] on div "Neuer Versuch" at bounding box center [175, 157] width 33 height 5
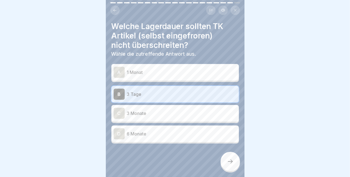
click at [150, 115] on p "3 Monate" at bounding box center [182, 113] width 110 height 7
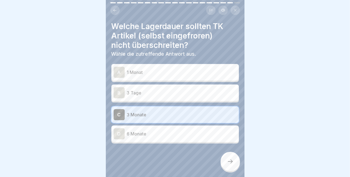
click at [231, 165] on icon at bounding box center [230, 161] width 7 height 7
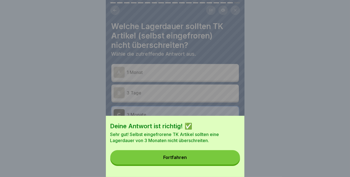
click at [189, 165] on button "Fortfahren" at bounding box center [175, 157] width 130 height 14
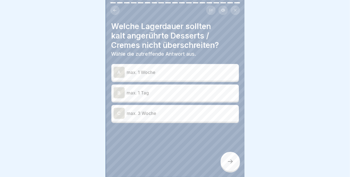
click at [154, 98] on div "B max. 1 Tag" at bounding box center [175, 92] width 123 height 11
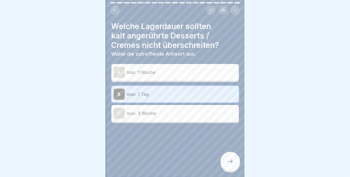
click at [228, 170] on div at bounding box center [230, 161] width 19 height 19
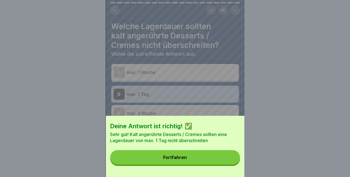
click at [197, 159] on button "Fortfahren" at bounding box center [175, 157] width 130 height 14
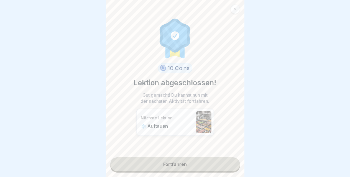
click at [188, 166] on link "Fortfahren" at bounding box center [175, 164] width 130 height 14
click at [180, 165] on link "Fortfahren" at bounding box center [175, 164] width 130 height 14
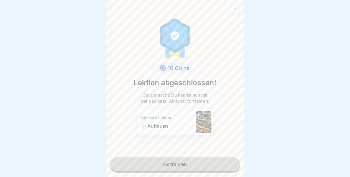
click at [180, 165] on link "Fortfahren" at bounding box center [175, 164] width 130 height 14
click at [183, 162] on link "Fortfahren" at bounding box center [175, 164] width 130 height 14
click at [173, 165] on link "Fortfahren" at bounding box center [175, 164] width 130 height 14
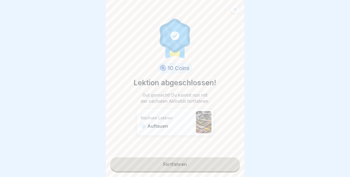
click at [173, 165] on link "Fortfahren" at bounding box center [175, 164] width 130 height 14
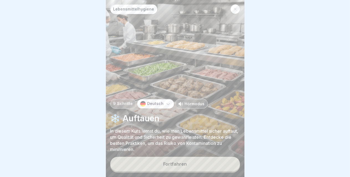
click at [173, 165] on button "Fortfahren" at bounding box center [175, 164] width 130 height 14
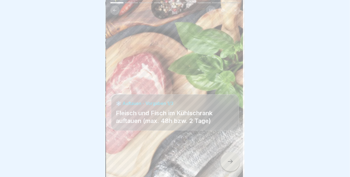
click at [228, 171] on div at bounding box center [230, 161] width 19 height 19
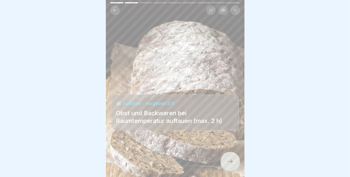
click at [228, 171] on div at bounding box center [230, 161] width 19 height 19
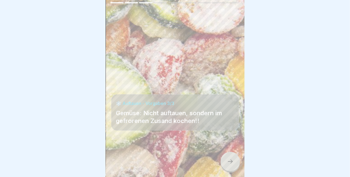
click at [228, 171] on div at bounding box center [230, 161] width 19 height 19
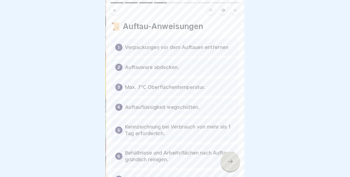
click at [228, 171] on div at bounding box center [230, 161] width 19 height 19
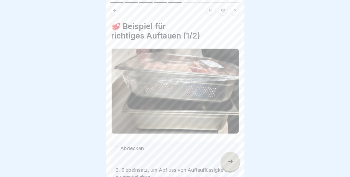
click at [228, 171] on div at bounding box center [230, 161] width 19 height 19
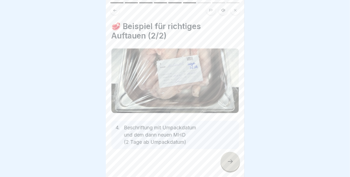
click at [228, 171] on div at bounding box center [230, 161] width 19 height 19
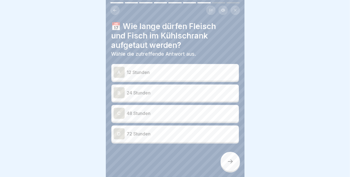
click at [142, 115] on p "48 Stunden" at bounding box center [182, 113] width 110 height 7
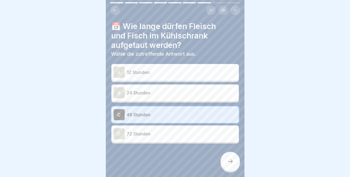
click at [229, 165] on icon at bounding box center [230, 161] width 7 height 7
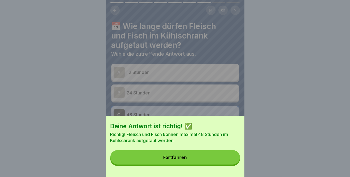
click at [206, 165] on button "Fortfahren" at bounding box center [175, 157] width 130 height 14
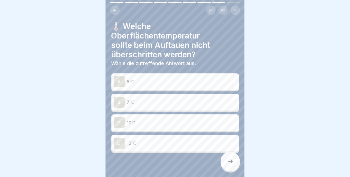
click at [146, 88] on div "A 5℃" at bounding box center [174, 81] width 127 height 17
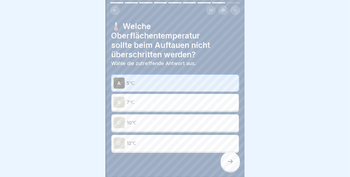
click at [231, 165] on icon at bounding box center [230, 161] width 7 height 7
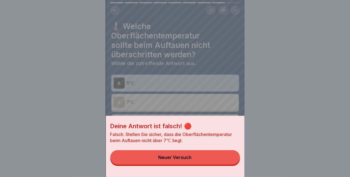
click at [188, 160] on div "Neuer Versuch" at bounding box center [175, 157] width 33 height 5
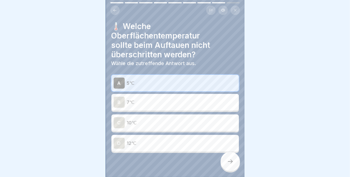
click at [154, 105] on p "7℃" at bounding box center [182, 102] width 110 height 7
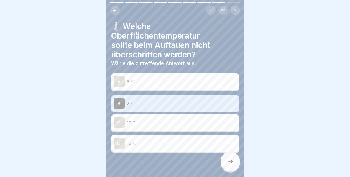
click at [230, 165] on icon at bounding box center [230, 161] width 7 height 7
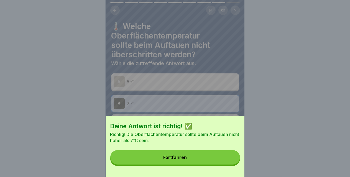
click at [187, 160] on div "Fortfahren" at bounding box center [175, 157] width 24 height 5
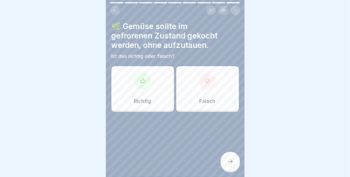
click at [145, 95] on div "Richtig" at bounding box center [142, 88] width 63 height 44
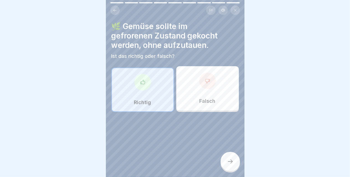
click at [232, 170] on div at bounding box center [230, 161] width 19 height 19
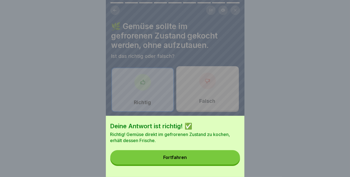
click at [202, 162] on button "Fortfahren" at bounding box center [175, 157] width 130 height 14
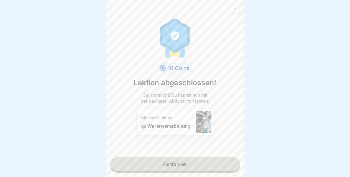
click at [175, 163] on link "Fortfahren" at bounding box center [175, 164] width 130 height 14
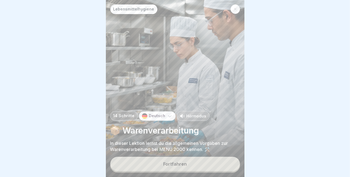
click at [171, 171] on button "Fortfahren" at bounding box center [175, 164] width 130 height 14
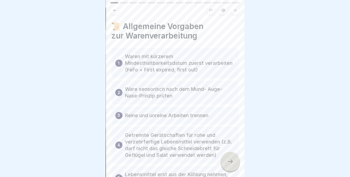
click at [227, 167] on div at bounding box center [230, 161] width 19 height 19
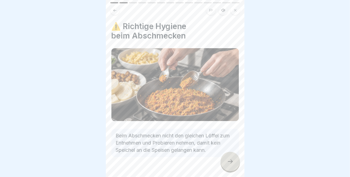
click at [227, 167] on div at bounding box center [230, 161] width 19 height 19
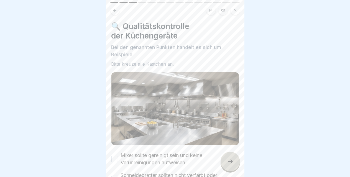
click at [227, 167] on div at bounding box center [230, 161] width 19 height 19
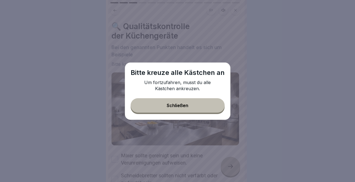
click at [195, 104] on button "Schließen" at bounding box center [178, 105] width 94 height 14
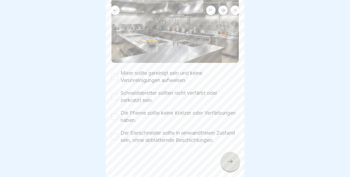
scroll to position [86, 0]
click at [116, 73] on button "Mixer sollte gereinigt sein und keine Verunreinigungen aufweisen." at bounding box center [114, 76] width 7 height 7
click at [116, 93] on button "Schneidebretter sollten nicht verfärbt oder zerkratzt sein." at bounding box center [114, 96] width 7 height 7
click at [114, 113] on button "Die Pfanne sollte keine Kratzer oder Verfärbungen haben." at bounding box center [114, 116] width 7 height 7
click at [115, 129] on div "Der Eierschneider sollte in einwandfreiem Zustand sein, ohne abblätternde Besch…" at bounding box center [174, 136] width 127 height 14
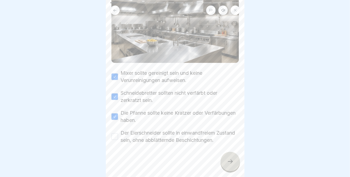
click at [115, 129] on div "Der Eierschneider sollte in einwandfreiem Zustand sein, ohne abblätternde Besch…" at bounding box center [174, 136] width 127 height 14
click at [114, 133] on button "Der Eierschneider sollte in einwandfreiem Zustand sein, ohne abblätternde Besch…" at bounding box center [114, 136] width 7 height 7
click at [232, 165] on icon at bounding box center [230, 161] width 7 height 7
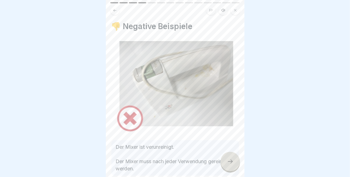
click at [232, 165] on icon at bounding box center [230, 161] width 7 height 7
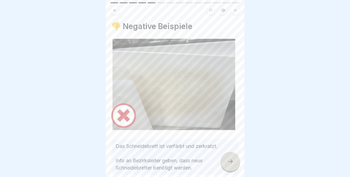
click at [232, 165] on icon at bounding box center [230, 161] width 7 height 7
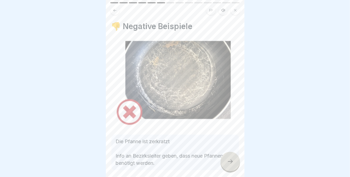
click at [232, 165] on icon at bounding box center [230, 161] width 7 height 7
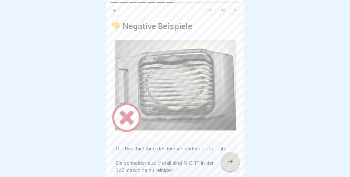
click at [232, 165] on icon at bounding box center [230, 161] width 7 height 7
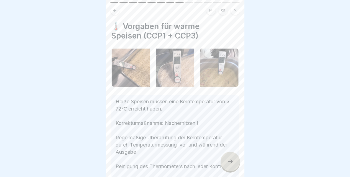
click at [232, 165] on icon at bounding box center [230, 161] width 7 height 7
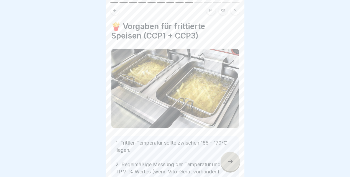
click at [232, 165] on icon at bounding box center [230, 161] width 7 height 7
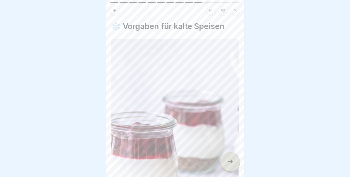
click at [232, 165] on icon at bounding box center [230, 161] width 7 height 7
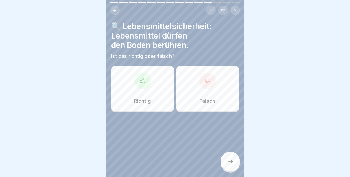
click at [217, 97] on div "Falsch" at bounding box center [207, 88] width 63 height 44
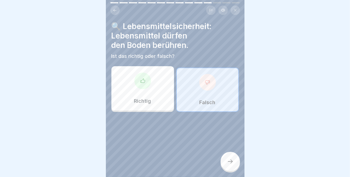
click at [231, 165] on icon at bounding box center [230, 161] width 7 height 7
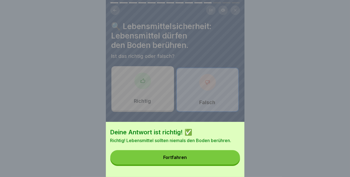
click at [200, 160] on button "Fortfahren" at bounding box center [175, 157] width 130 height 14
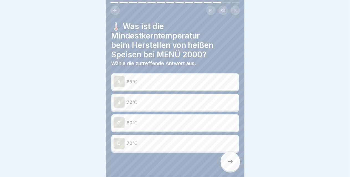
click at [136, 101] on p "72℃" at bounding box center [182, 102] width 110 height 7
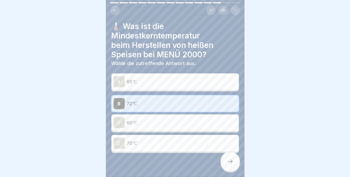
click at [231, 165] on icon at bounding box center [230, 161] width 7 height 7
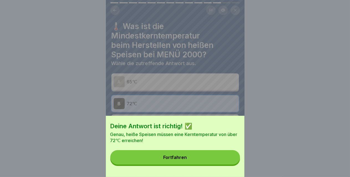
click at [201, 165] on button "Fortfahren" at bounding box center [175, 157] width 130 height 14
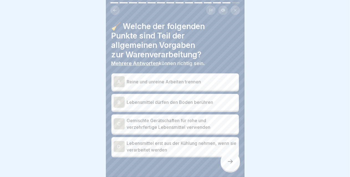
click at [160, 80] on p "Reine und unreine Arbeiten trennen" at bounding box center [182, 81] width 110 height 7
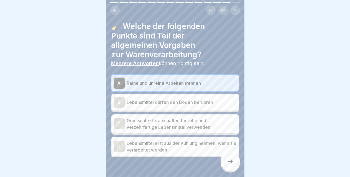
click at [178, 142] on p "Lebensmittel erst aus der Kühlung nehmen, wenn sie verarbeitet werden" at bounding box center [182, 146] width 110 height 13
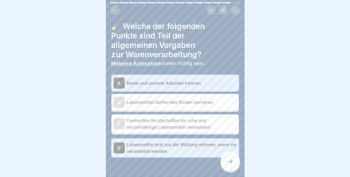
click at [230, 171] on div at bounding box center [230, 161] width 19 height 19
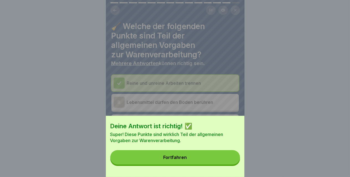
click at [192, 157] on button "Fortfahren" at bounding box center [175, 157] width 130 height 14
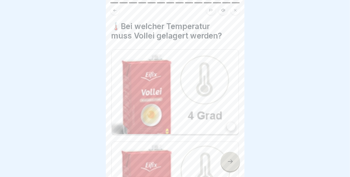
click at [227, 124] on div at bounding box center [231, 126] width 8 height 8
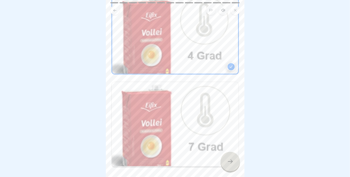
scroll to position [64, 0]
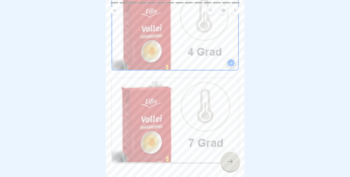
click at [231, 171] on div at bounding box center [230, 161] width 19 height 19
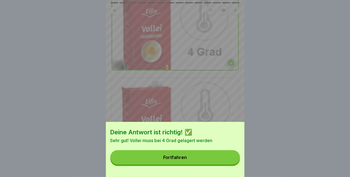
click at [169, 157] on button "Fortfahren" at bounding box center [175, 157] width 130 height 14
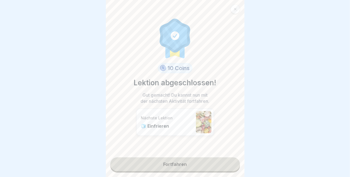
click at [175, 163] on link "Fortfahren" at bounding box center [175, 164] width 130 height 14
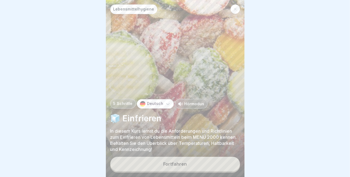
click at [180, 167] on div "Fortfahren" at bounding box center [175, 164] width 24 height 5
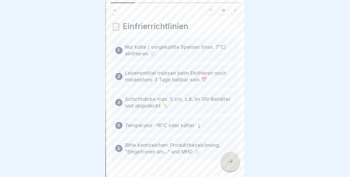
click at [229, 165] on icon at bounding box center [230, 161] width 7 height 7
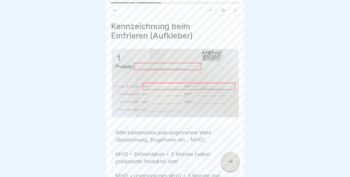
click at [229, 165] on icon at bounding box center [230, 161] width 7 height 7
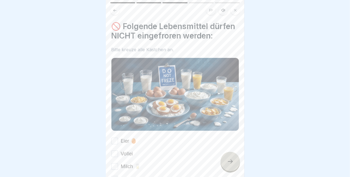
click at [229, 165] on icon at bounding box center [230, 161] width 7 height 7
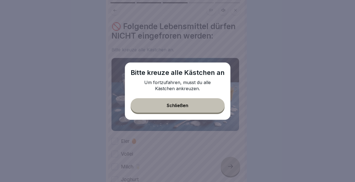
click at [191, 105] on button "Schließen" at bounding box center [178, 105] width 94 height 14
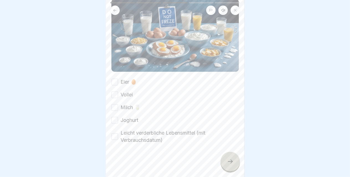
scroll to position [64, 0]
click at [116, 85] on button "Eier 🥚" at bounding box center [114, 82] width 7 height 7
click at [116, 97] on button "Vollei" at bounding box center [114, 94] width 7 height 7
click at [116, 111] on button "Milch 🥛" at bounding box center [114, 107] width 7 height 7
click at [114, 124] on button "Joghurt" at bounding box center [114, 120] width 7 height 7
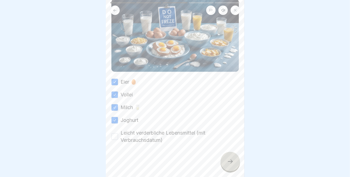
click at [116, 139] on button "Leicht verderbliche Lebensmittel (mit Verbrauchsdatum)" at bounding box center [114, 136] width 7 height 7
click at [229, 170] on div at bounding box center [230, 161] width 19 height 19
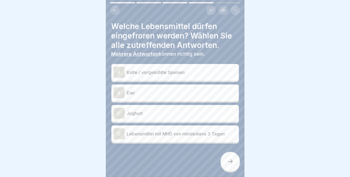
click at [149, 138] on div "D Lebensmittel mit MHD von mindestens 3 Tagen" at bounding box center [175, 133] width 123 height 11
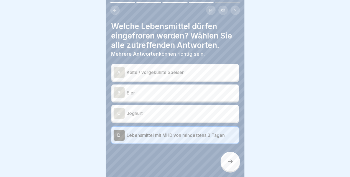
click at [139, 73] on p "Kalte / vorgekühlte Speisen" at bounding box center [182, 72] width 110 height 7
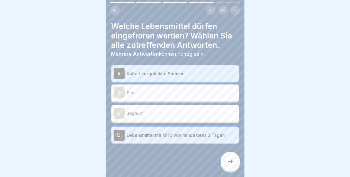
click at [226, 167] on div at bounding box center [230, 161] width 19 height 19
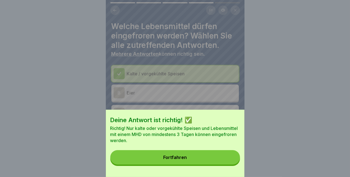
click at [211, 169] on div "Deine Antwort ist richtig! ✅ Richtig! Nur kalte oder vorgekühlte Speisen und Le…" at bounding box center [175, 143] width 139 height 67
click at [194, 163] on button "Fortfahren" at bounding box center [175, 157] width 130 height 14
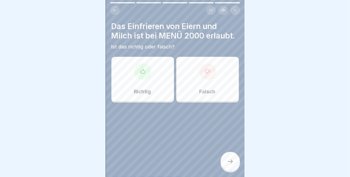
click at [193, 99] on div "Falsch" at bounding box center [207, 79] width 63 height 44
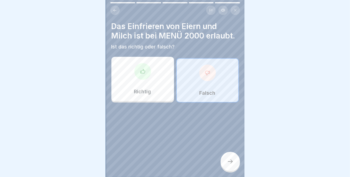
click at [232, 170] on div at bounding box center [230, 161] width 19 height 19
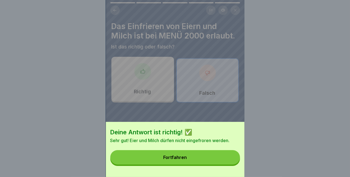
click at [218, 164] on button "Fortfahren" at bounding box center [175, 157] width 130 height 14
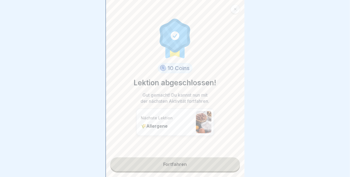
click at [201, 162] on link "Fortfahren" at bounding box center [175, 164] width 130 height 14
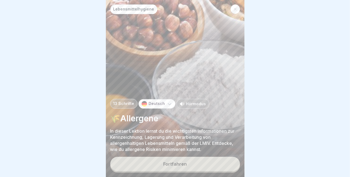
click at [176, 167] on div "Fortfahren" at bounding box center [175, 164] width 24 height 5
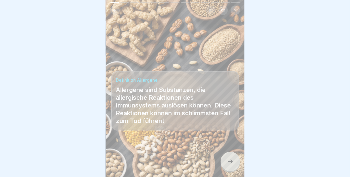
click at [231, 165] on icon at bounding box center [230, 161] width 7 height 7
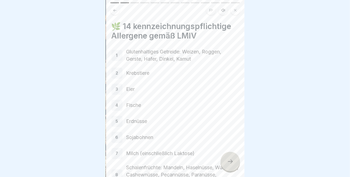
click at [231, 165] on icon at bounding box center [230, 161] width 7 height 7
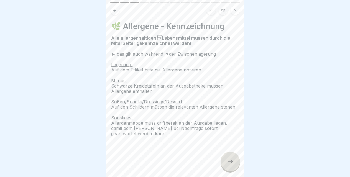
click at [231, 165] on icon at bounding box center [230, 161] width 7 height 7
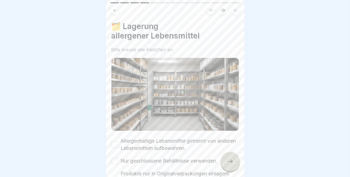
click at [114, 141] on button "Allergenhaltige Lebensmittel getrennt von anderen Lebensmitteln aufbewahren." at bounding box center [114, 144] width 7 height 7
click at [115, 158] on button "Nur geschlossene Behältnisse verwenden." at bounding box center [114, 161] width 7 height 7
click at [228, 165] on icon at bounding box center [230, 161] width 7 height 7
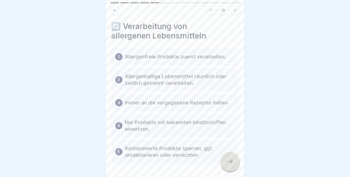
click at [228, 165] on icon at bounding box center [230, 161] width 7 height 7
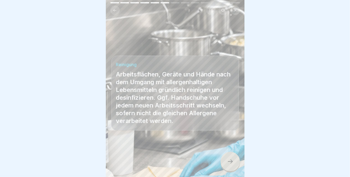
click at [228, 165] on icon at bounding box center [230, 161] width 7 height 7
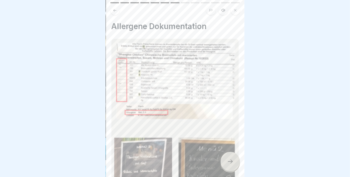
click at [228, 165] on icon at bounding box center [230, 161] width 7 height 7
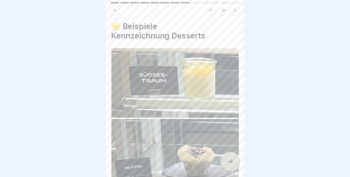
click at [228, 165] on icon at bounding box center [230, 161] width 7 height 7
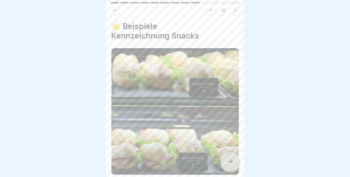
click at [228, 165] on icon at bounding box center [230, 161] width 7 height 7
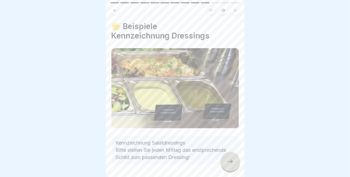
click at [228, 165] on icon at bounding box center [230, 161] width 7 height 7
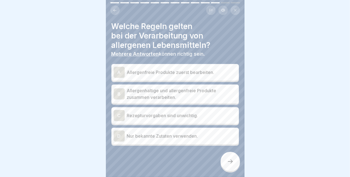
click at [186, 71] on p "Allergenfreie Produkte zuerst bearbeiten." at bounding box center [182, 72] width 110 height 7
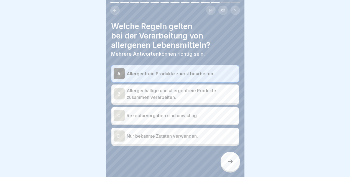
click at [195, 139] on p "Nur bekannte Zutaten verwenden." at bounding box center [182, 136] width 110 height 7
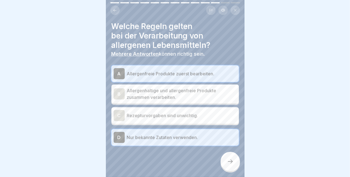
click at [228, 165] on icon at bounding box center [230, 161] width 7 height 7
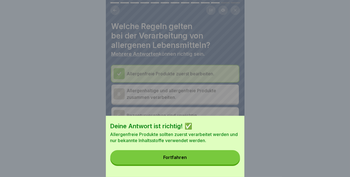
click at [188, 160] on button "Fortfahren" at bounding box center [175, 157] width 130 height 14
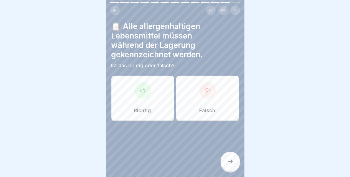
click at [140, 91] on icon at bounding box center [142, 90] width 4 height 4
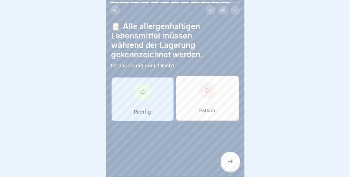
click at [137, 106] on div "Richtig" at bounding box center [142, 99] width 63 height 44
click at [138, 106] on div "Richtig" at bounding box center [142, 99] width 63 height 44
click at [142, 106] on div "Richtig" at bounding box center [142, 99] width 63 height 44
click at [229, 170] on div at bounding box center [230, 161] width 19 height 19
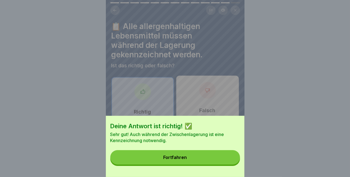
click at [182, 160] on div "Fortfahren" at bounding box center [175, 157] width 24 height 5
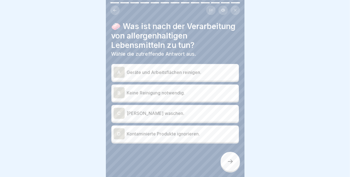
click at [176, 81] on div "A Geräte und Arbeitsflächen reinigen." at bounding box center [174, 72] width 127 height 17
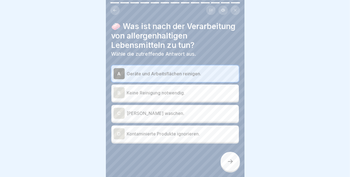
click at [235, 175] on div "🧼 Was ist nach der Verarbeitung von allergenhaltigen Lebensmitteln zu tun? Wähl…" at bounding box center [175, 88] width 139 height 177
click at [232, 171] on div at bounding box center [230, 161] width 19 height 19
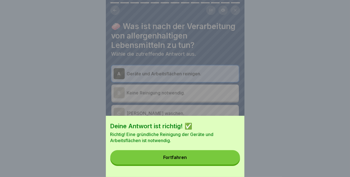
click at [186, 160] on div "Fortfahren" at bounding box center [175, 157] width 24 height 5
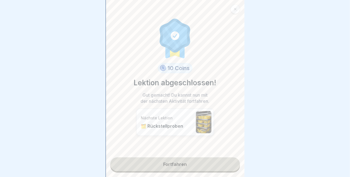
click at [186, 163] on link "Fortfahren" at bounding box center [175, 164] width 130 height 14
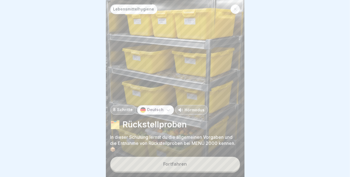
click at [186, 163] on button "Fortfahren" at bounding box center [175, 164] width 130 height 14
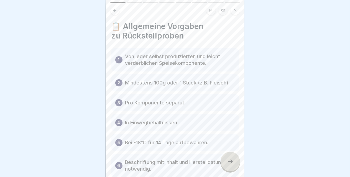
click at [232, 171] on div at bounding box center [230, 161] width 19 height 19
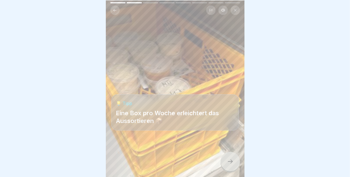
click at [232, 171] on div at bounding box center [230, 161] width 19 height 19
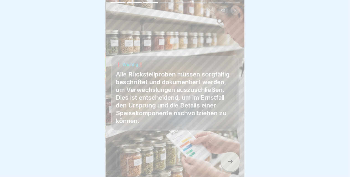
click at [232, 171] on div at bounding box center [230, 161] width 19 height 19
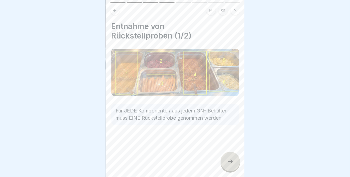
click at [232, 171] on div at bounding box center [230, 161] width 19 height 19
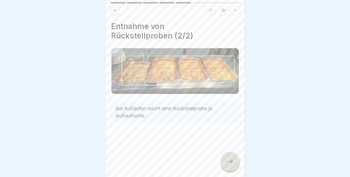
click at [232, 171] on div at bounding box center [230, 161] width 19 height 19
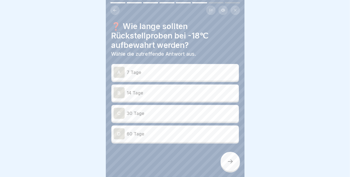
click at [154, 96] on div "B 14 Tage" at bounding box center [175, 92] width 123 height 11
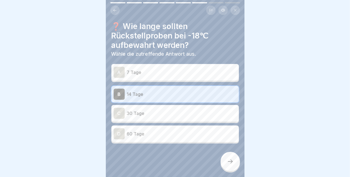
click at [228, 164] on icon at bounding box center [230, 161] width 7 height 7
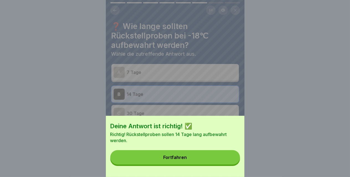
click at [197, 160] on button "Fortfahren" at bounding box center [175, 157] width 130 height 14
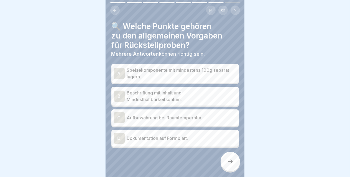
click at [183, 76] on p "Speisekomponente mit mindestens 100g separat lagern." at bounding box center [182, 73] width 110 height 13
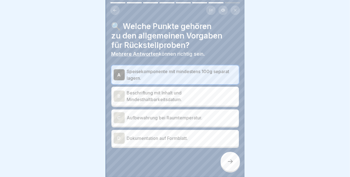
click at [187, 99] on p "Beschriftung mit Inhalt und Mindesthaltbarkeitsdatum." at bounding box center [182, 96] width 110 height 13
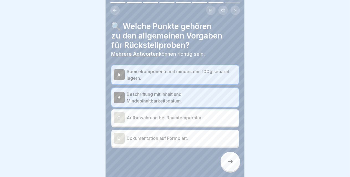
click at [230, 165] on icon at bounding box center [230, 161] width 7 height 7
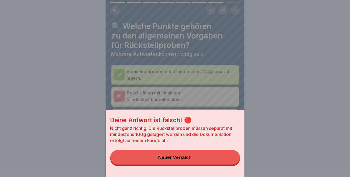
click at [183, 160] on div "Neuer Versuch" at bounding box center [175, 157] width 33 height 5
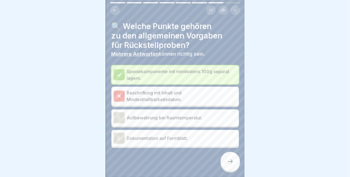
click at [171, 95] on p "Beschriftung mit Inhalt und Mindesthaltbarkeitsdatum." at bounding box center [182, 96] width 110 height 13
click at [230, 165] on icon at bounding box center [230, 161] width 7 height 7
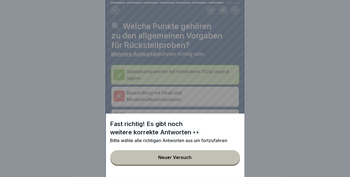
click at [181, 160] on div "Neuer Versuch" at bounding box center [175, 157] width 33 height 5
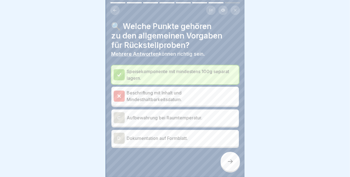
click at [151, 143] on div "D Dokumentation auf Formblatt." at bounding box center [175, 138] width 123 height 11
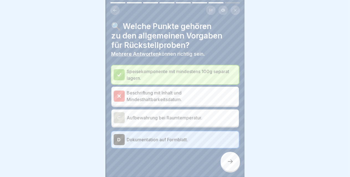
click at [228, 165] on icon at bounding box center [230, 161] width 7 height 7
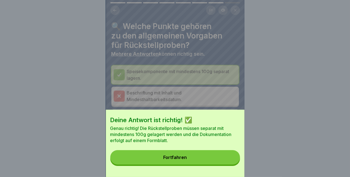
click at [177, 160] on div "Fortfahren" at bounding box center [175, 157] width 24 height 5
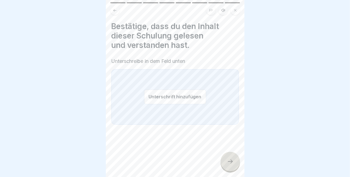
click at [152, 98] on button "Unterschrift hinzufügen" at bounding box center [175, 97] width 62 height 15
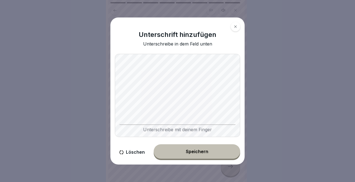
click at [145, 125] on div "Unterschreibe mit deinem Finger" at bounding box center [177, 128] width 116 height 8
click at [246, 122] on div "Unterschrift hinzufügen Unterschreibe in dem Feld unten Unterschreibe mit deine…" at bounding box center [177, 91] width 139 height 152
click at [201, 153] on div "Speichern" at bounding box center [197, 151] width 22 height 5
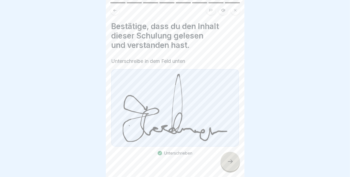
click at [231, 165] on icon at bounding box center [230, 161] width 7 height 7
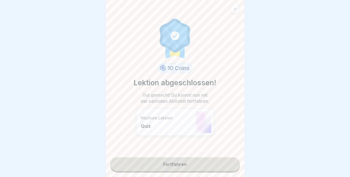
click at [190, 161] on link "Fortfahren" at bounding box center [175, 164] width 130 height 14
click at [188, 164] on link "Fortfahren" at bounding box center [175, 164] width 130 height 14
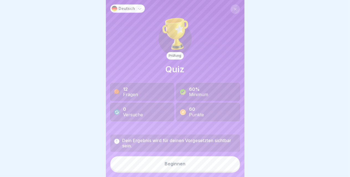
click at [176, 166] on div "Beginnen" at bounding box center [175, 163] width 21 height 5
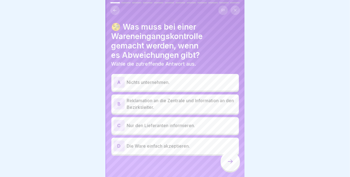
click at [166, 99] on p "Reklamation an die Zentrale und Information an den Bezirksleiter." at bounding box center [182, 103] width 110 height 13
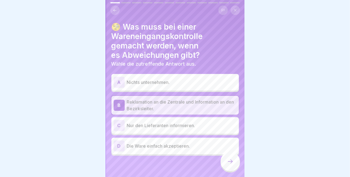
click at [230, 165] on icon at bounding box center [230, 161] width 7 height 7
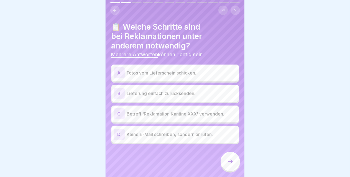
click at [177, 76] on div "A Fotos vom Lieferschein schicken." at bounding box center [175, 72] width 123 height 11
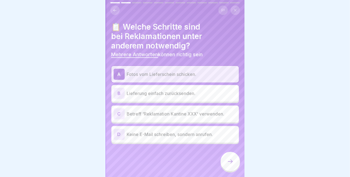
click at [174, 118] on div "C Betreff 'Reklamation Kantine XXX' verwenden." at bounding box center [175, 113] width 123 height 11
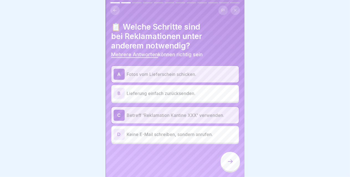
click at [231, 165] on icon at bounding box center [230, 161] width 7 height 7
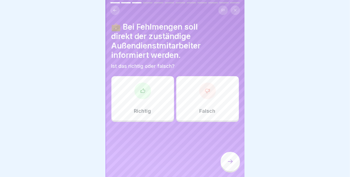
click at [138, 113] on p "Richtig" at bounding box center [142, 111] width 17 height 6
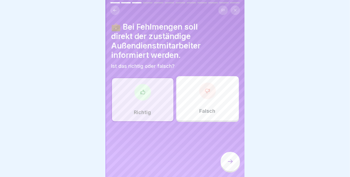
click at [230, 164] on icon at bounding box center [230, 161] width 7 height 7
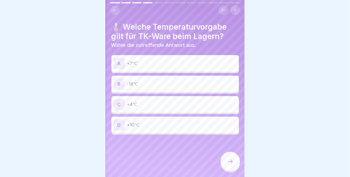
click at [146, 86] on p "-18℃" at bounding box center [182, 84] width 110 height 7
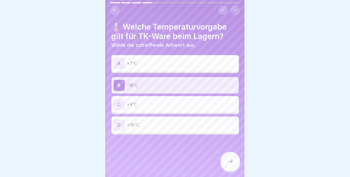
click at [230, 165] on icon at bounding box center [230, 161] width 7 height 7
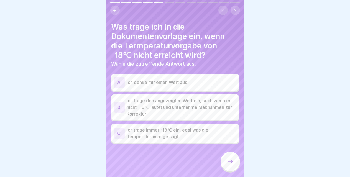
click at [175, 109] on p "Ich trage den angezeigten Wert ein, auch wenn er nicht -18℃ lautet und unterneh…" at bounding box center [182, 107] width 110 height 20
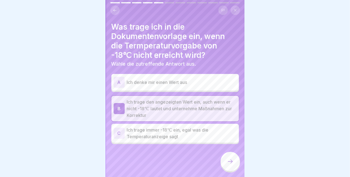
click at [230, 170] on div at bounding box center [230, 161] width 19 height 19
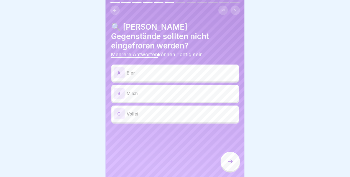
click at [153, 72] on div "A Eier B Milch C Vollei" at bounding box center [174, 95] width 127 height 58
click at [150, 70] on p "Eier" at bounding box center [182, 73] width 110 height 7
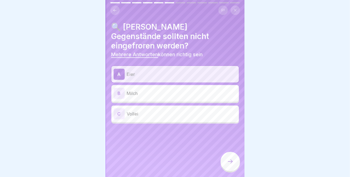
click at [148, 90] on p "Milch" at bounding box center [182, 93] width 110 height 7
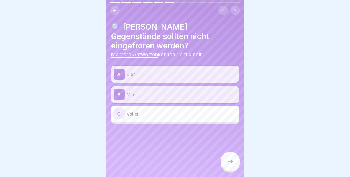
click at [146, 111] on p "Vollei" at bounding box center [182, 114] width 110 height 7
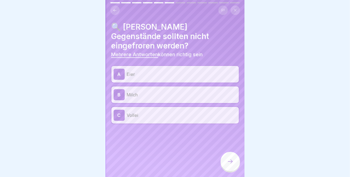
click at [230, 164] on icon at bounding box center [230, 161] width 7 height 7
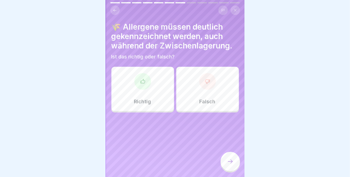
click at [140, 88] on div at bounding box center [142, 81] width 17 height 17
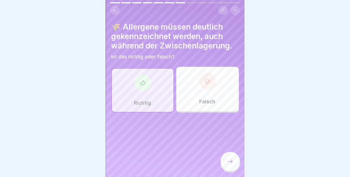
click at [230, 165] on icon at bounding box center [230, 161] width 7 height 7
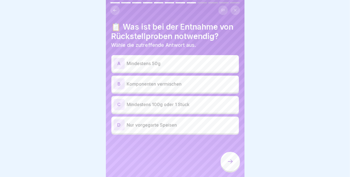
click at [193, 107] on p "Mindestens 100g oder 1 Stück" at bounding box center [182, 104] width 110 height 7
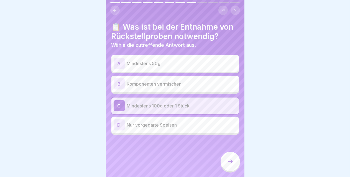
click at [228, 165] on icon at bounding box center [230, 161] width 7 height 7
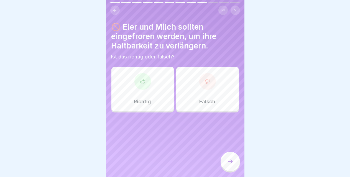
click at [209, 101] on p "Falsch" at bounding box center [208, 102] width 16 height 6
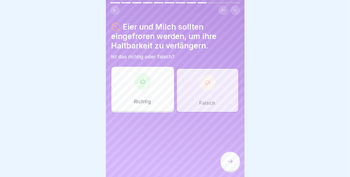
click at [230, 162] on div at bounding box center [230, 161] width 19 height 19
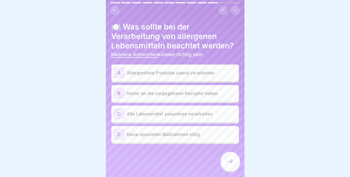
click at [176, 76] on p "Allergenfreie Produkte zuerst verarbeiten" at bounding box center [182, 73] width 110 height 7
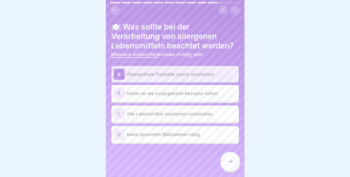
click at [193, 100] on div "B Immer an die vorgegebene Rezeptur halten" at bounding box center [174, 93] width 127 height 17
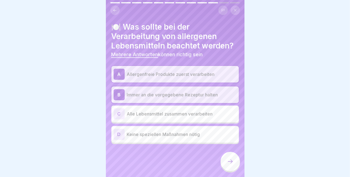
click at [226, 164] on div at bounding box center [230, 161] width 19 height 19
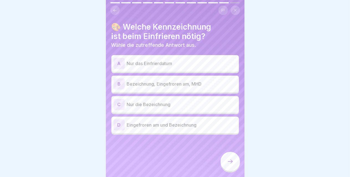
click at [182, 86] on p "Bezeichnung, Eingefroren am, MHD" at bounding box center [182, 84] width 110 height 7
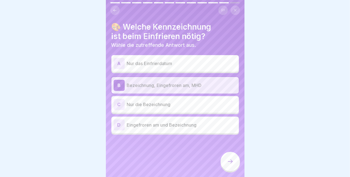
click at [231, 165] on icon at bounding box center [230, 161] width 7 height 7
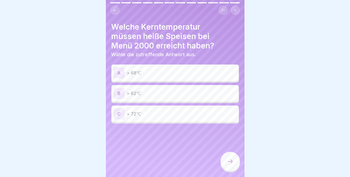
click at [165, 112] on p "> 72℃" at bounding box center [182, 114] width 110 height 7
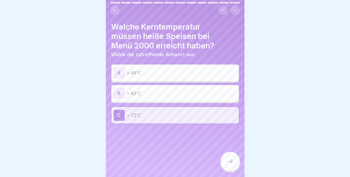
click at [228, 165] on icon at bounding box center [230, 161] width 7 height 7
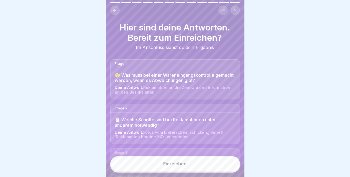
click at [190, 171] on button "Einreichen" at bounding box center [175, 163] width 130 height 15
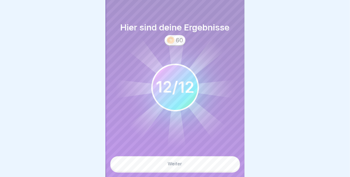
click at [195, 168] on button "Weiter" at bounding box center [175, 163] width 130 height 15
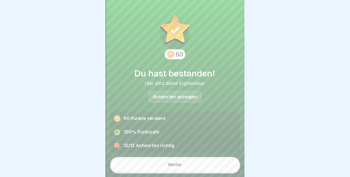
click at [195, 168] on button "Weiter" at bounding box center [175, 164] width 130 height 15
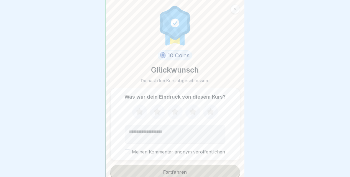
click at [137, 112] on icon at bounding box center [139, 111] width 7 height 7
click at [150, 114] on icon at bounding box center [157, 112] width 15 height 14
click at [175, 114] on icon at bounding box center [174, 111] width 7 height 7
click at [122, 152] on div "Was war dein Eindruck von diesem Kurs? Meinen Kommentar anonym veröffentlichen" at bounding box center [175, 124] width 130 height 72
click at [125, 153] on button "Meinen Kommentar anonym veröffentlichen" at bounding box center [127, 151] width 5 height 5
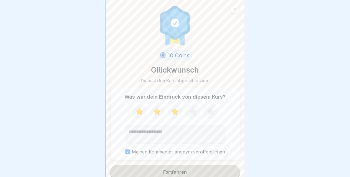
click at [192, 173] on button "Fortfahren" at bounding box center [175, 172] width 130 height 14
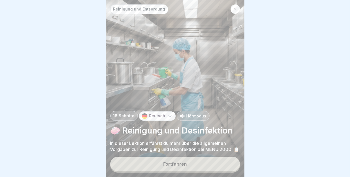
click at [192, 171] on button "Fortfahren" at bounding box center [175, 164] width 130 height 14
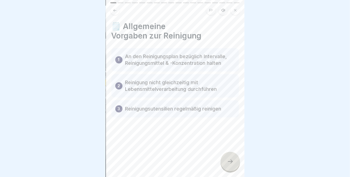
click at [234, 167] on div at bounding box center [230, 161] width 19 height 19
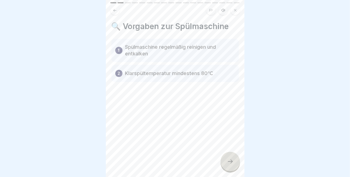
click at [234, 167] on div at bounding box center [230, 161] width 19 height 19
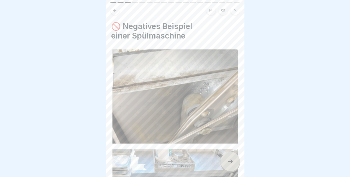
click at [234, 167] on div at bounding box center [230, 161] width 19 height 19
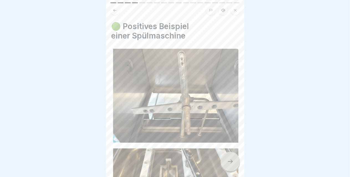
click at [234, 167] on div at bounding box center [230, 161] width 19 height 19
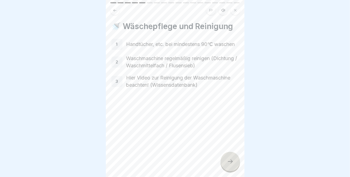
click at [234, 167] on div at bounding box center [230, 161] width 19 height 19
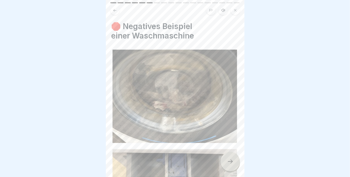
click at [234, 167] on div at bounding box center [230, 161] width 19 height 19
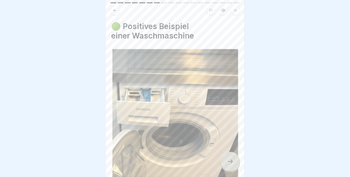
click at [234, 167] on div at bounding box center [230, 161] width 19 height 19
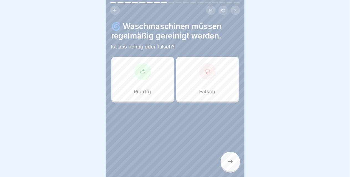
click at [148, 89] on p "Richtig" at bounding box center [142, 92] width 17 height 6
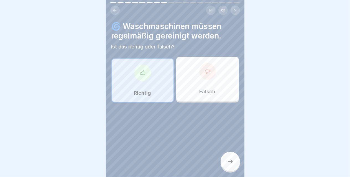
click at [230, 165] on icon at bounding box center [230, 161] width 7 height 7
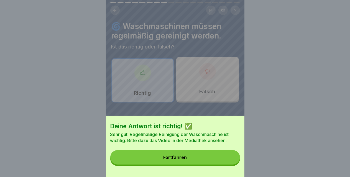
click at [182, 160] on div "Fortfahren" at bounding box center [175, 157] width 24 height 5
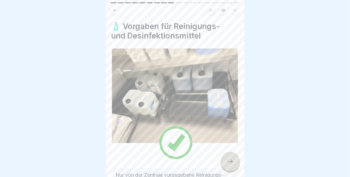
click at [227, 166] on div at bounding box center [230, 161] width 19 height 19
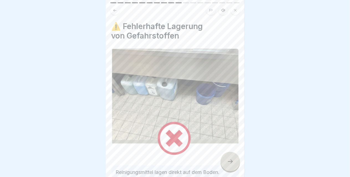
click at [227, 166] on div at bounding box center [230, 161] width 19 height 19
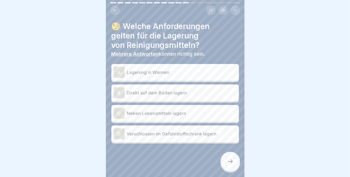
click at [172, 75] on p "Lagerung in Wannen" at bounding box center [182, 72] width 110 height 7
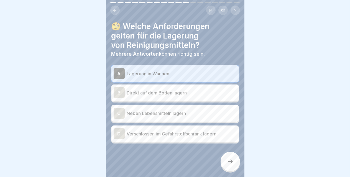
click at [169, 135] on p "Verschlossen im Gefahrstoffschrank lagern" at bounding box center [182, 134] width 110 height 7
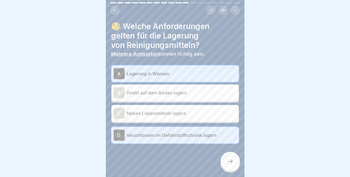
click at [234, 166] on div at bounding box center [230, 161] width 19 height 19
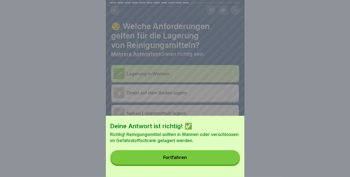
click at [206, 165] on button "Fortfahren" at bounding box center [175, 157] width 130 height 14
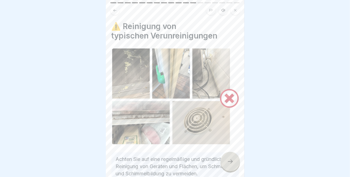
click at [229, 171] on div at bounding box center [230, 161] width 19 height 19
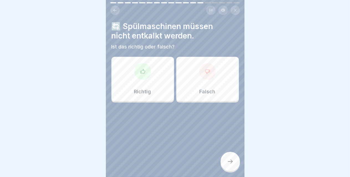
click at [206, 81] on div "Falsch" at bounding box center [207, 79] width 63 height 44
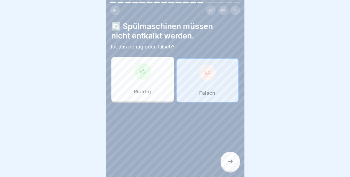
click at [228, 165] on icon at bounding box center [230, 161] width 7 height 7
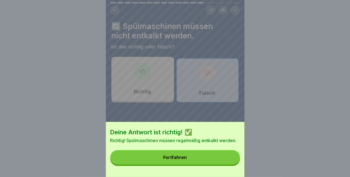
click at [209, 165] on button "Fortfahren" at bounding box center [175, 157] width 130 height 14
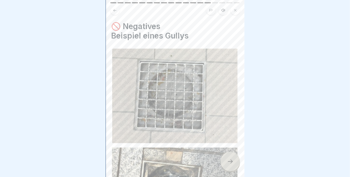
click at [232, 165] on icon at bounding box center [230, 161] width 7 height 7
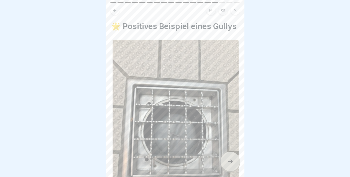
click at [232, 165] on icon at bounding box center [230, 161] width 7 height 7
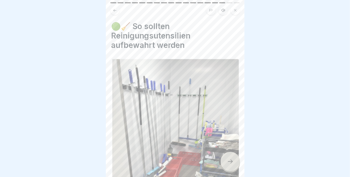
click at [232, 165] on icon at bounding box center [230, 161] width 7 height 7
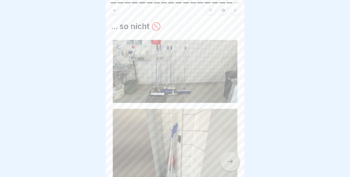
click at [232, 165] on icon at bounding box center [230, 161] width 7 height 7
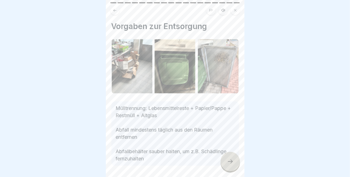
click at [232, 165] on icon at bounding box center [230, 161] width 7 height 7
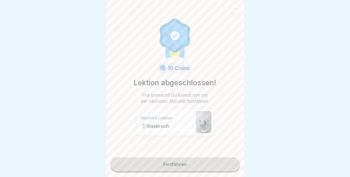
click at [180, 165] on link "Fortfahren" at bounding box center [175, 164] width 130 height 14
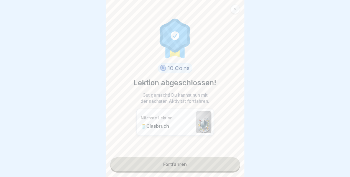
click at [172, 163] on link "Fortfahren" at bounding box center [175, 164] width 130 height 14
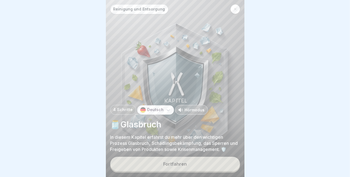
click at [172, 163] on button "Fortfahren" at bounding box center [175, 164] width 130 height 14
click at [173, 163] on div "Reinigung und Entsorgung 4 Schritte Deutsch Hörmodus 🫙Glasbruch In diesem Kapit…" at bounding box center [175, 88] width 139 height 177
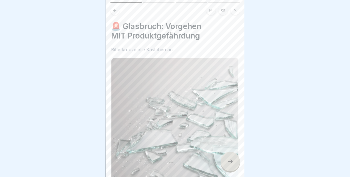
click at [114, 68] on img at bounding box center [174, 146] width 127 height 177
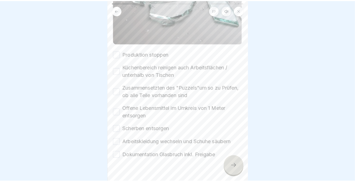
scroll to position [196, 0]
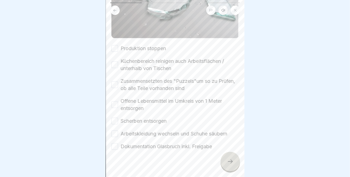
click at [114, 45] on button "Produktion stoppen" at bounding box center [114, 48] width 7 height 7
click at [114, 62] on button "Küchenbereich reinigen auch Arbeitsflächen / unterhalb von Tischen" at bounding box center [114, 65] width 7 height 7
click at [116, 81] on button "Zusammensetzten des "Puzzels"um so zu Prüfen, ob alle Teile vorhanden sind" at bounding box center [114, 84] width 7 height 7
click at [116, 101] on button "Offene Lebensmittel im Umkreis von 1 Meter entsorgen" at bounding box center [114, 104] width 7 height 7
click at [115, 118] on button "Scherben entsorgen" at bounding box center [114, 121] width 7 height 7
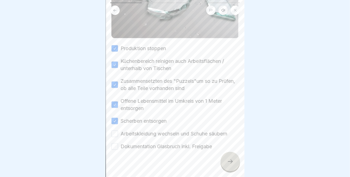
click at [113, 131] on button "Arbeitskleidung wechseln und Schuhe säubern" at bounding box center [114, 134] width 7 height 7
click at [115, 143] on button "Dokumentation Glasbruch inkl. Freigabe" at bounding box center [114, 146] width 7 height 7
click at [228, 165] on icon at bounding box center [230, 161] width 7 height 7
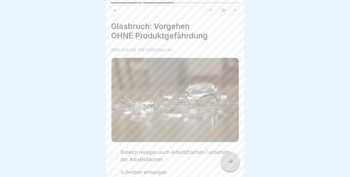
click at [228, 165] on icon at bounding box center [230, 161] width 7 height 7
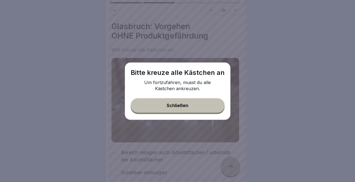
click at [180, 103] on button "Schließen" at bounding box center [178, 105] width 94 height 14
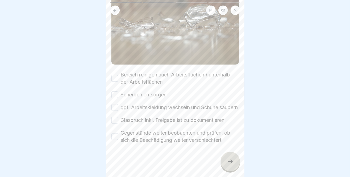
scroll to position [82, 0]
click at [113, 75] on button "Bereich reinigen auch Arbeitsflächen / unterhalb der Arbeitsflächen" at bounding box center [114, 78] width 7 height 7
click at [113, 91] on button "Scherben entsorgen" at bounding box center [114, 94] width 7 height 7
click at [114, 106] on button "ggf. Arbeitskleidung wechseln und Schuhe säubern" at bounding box center [114, 107] width 7 height 7
click at [115, 121] on button "Glasbruch inkl. Freigabe ist zu dokumentieren" at bounding box center [114, 120] width 7 height 7
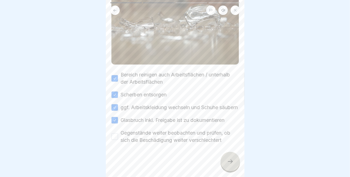
click at [115, 138] on button "Gegenstände weiter beobachten und prüfen, ob sich die Beschädigung weiter versc…" at bounding box center [114, 136] width 7 height 7
click at [227, 166] on div at bounding box center [230, 161] width 19 height 19
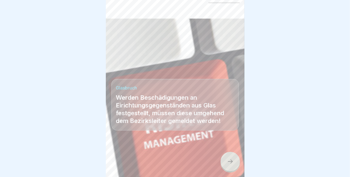
click at [227, 166] on div at bounding box center [230, 161] width 19 height 19
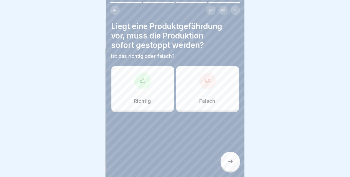
click at [158, 97] on div "Richtig" at bounding box center [142, 88] width 63 height 44
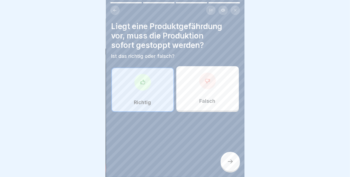
click at [226, 166] on div at bounding box center [230, 161] width 19 height 19
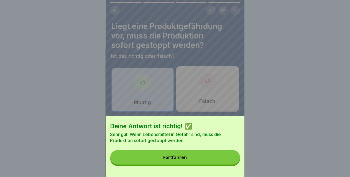
click at [226, 165] on button "Fortfahren" at bounding box center [175, 157] width 130 height 14
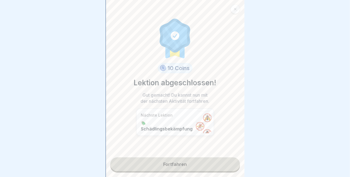
click at [226, 166] on link "Fortfahren" at bounding box center [175, 164] width 130 height 14
click at [173, 163] on link "Fortfahren" at bounding box center [175, 164] width 130 height 14
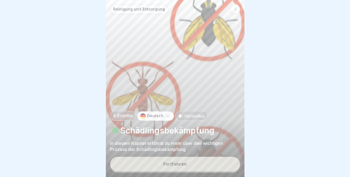
click at [173, 163] on button "Fortfahren" at bounding box center [175, 164] width 130 height 14
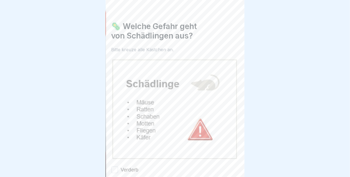
click at [106, 163] on div "Reinigung und Entsorgung 4 Schritte Deutsch Hörmodus 🪲Schädlingsbekämpfung In d…" at bounding box center [36, 88] width 139 height 177
click at [244, 173] on div at bounding box center [175, 88] width 350 height 177
click at [243, 174] on body "Reinigung und Entsorgung 4 Schritte Deutsch Hörmodus 🪲Schädlingsbekämpfung In d…" at bounding box center [175, 88] width 350 height 177
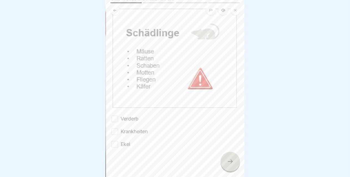
scroll to position [51, 0]
click at [116, 115] on button "Verderb" at bounding box center [114, 118] width 7 height 7
click at [114, 130] on button "Krankheiten" at bounding box center [114, 131] width 7 height 7
click at [118, 142] on button "Ekel" at bounding box center [114, 144] width 7 height 7
click at [233, 165] on icon at bounding box center [230, 161] width 7 height 7
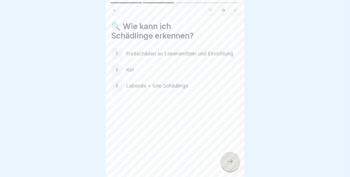
click at [233, 165] on icon at bounding box center [230, 161] width 7 height 7
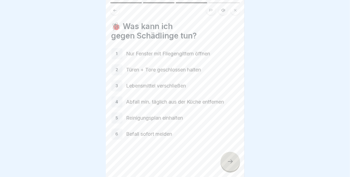
click at [233, 165] on icon at bounding box center [230, 161] width 7 height 7
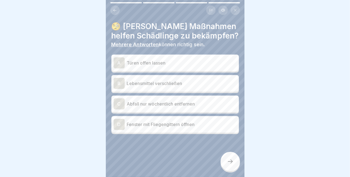
click at [181, 90] on div "B Lebensmittel verschließen" at bounding box center [174, 83] width 127 height 17
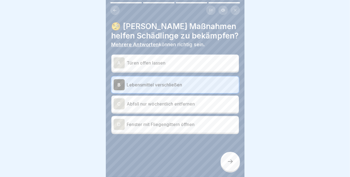
click at [190, 127] on p "Fenster mit Fliegengittern öffnen" at bounding box center [182, 124] width 110 height 7
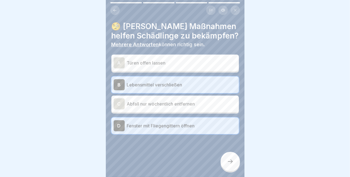
click at [190, 127] on p "Fenster mit Fliegengittern öffnen" at bounding box center [182, 125] width 110 height 7
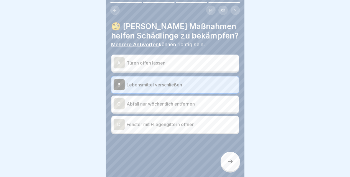
click at [229, 165] on icon at bounding box center [230, 161] width 7 height 7
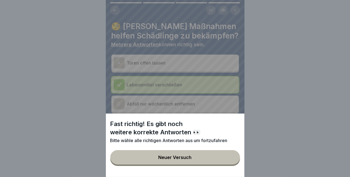
click at [192, 160] on div "Neuer Versuch" at bounding box center [175, 157] width 33 height 5
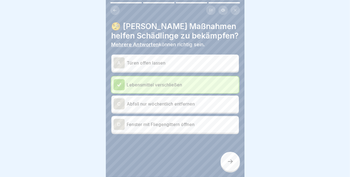
click at [228, 165] on icon at bounding box center [230, 161] width 7 height 7
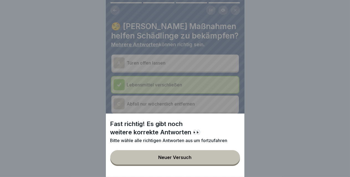
click at [202, 160] on button "Neuer Versuch" at bounding box center [175, 157] width 130 height 14
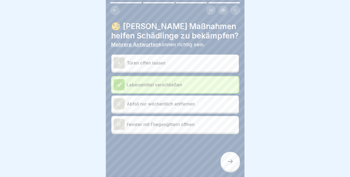
click at [174, 128] on div "D Fenster mit Fliegengittern öffnen" at bounding box center [175, 124] width 123 height 11
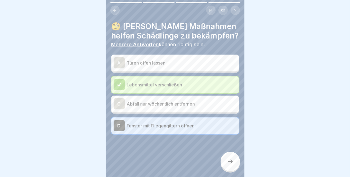
click at [232, 165] on icon at bounding box center [230, 161] width 7 height 7
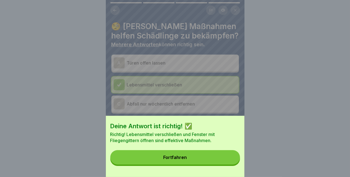
click at [164, 163] on button "Fortfahren" at bounding box center [175, 157] width 130 height 14
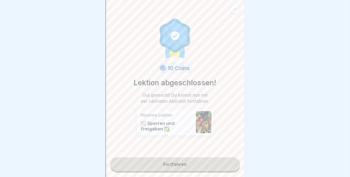
click at [164, 163] on link "Fortfahren" at bounding box center [175, 164] width 130 height 14
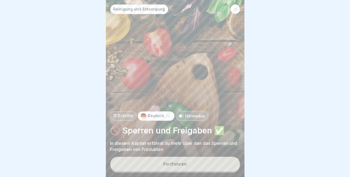
click at [164, 163] on button "Fortfahren" at bounding box center [175, 164] width 130 height 14
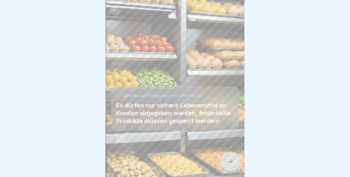
click at [232, 170] on div at bounding box center [230, 161] width 19 height 19
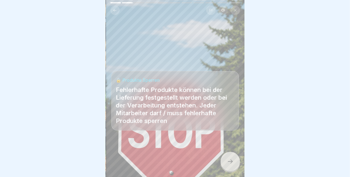
click at [232, 170] on div at bounding box center [230, 161] width 19 height 19
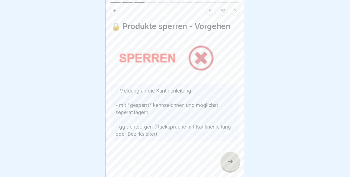
click at [232, 170] on div at bounding box center [230, 161] width 19 height 19
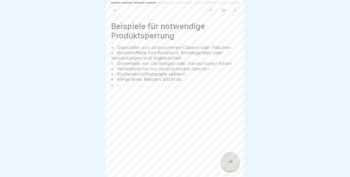
click at [232, 170] on div at bounding box center [230, 161] width 19 height 19
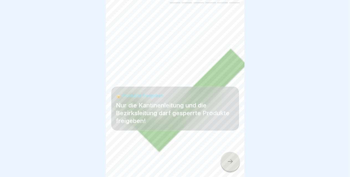
click at [232, 170] on div at bounding box center [230, 161] width 19 height 19
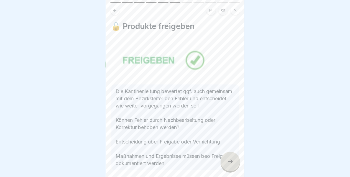
click at [232, 170] on div at bounding box center [230, 161] width 19 height 19
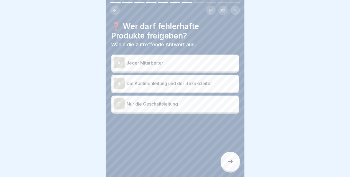
click at [153, 87] on div "B Die Kantinenleitung und der Bezirksleiter" at bounding box center [175, 83] width 123 height 11
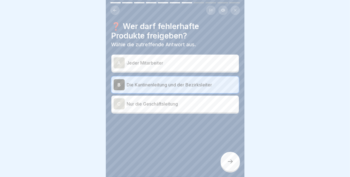
click at [227, 165] on div at bounding box center [230, 161] width 19 height 19
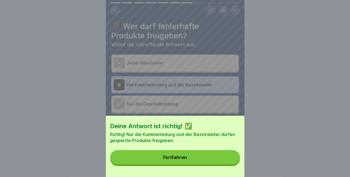
click at [189, 160] on button "Fortfahren" at bounding box center [175, 157] width 130 height 14
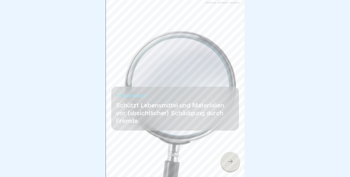
click at [237, 165] on div at bounding box center [230, 161] width 19 height 19
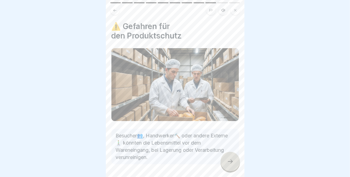
click at [237, 165] on div at bounding box center [230, 161] width 19 height 19
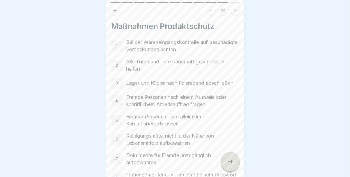
click at [237, 165] on div at bounding box center [230, 161] width 19 height 19
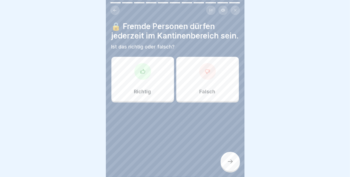
click at [237, 165] on div at bounding box center [230, 161] width 19 height 19
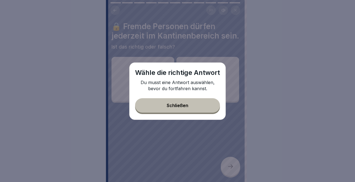
click at [187, 106] on div "Schließen" at bounding box center [178, 105] width 22 height 5
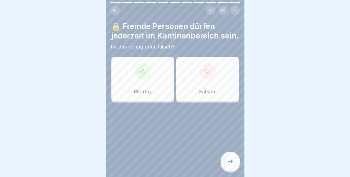
click at [206, 92] on div "Falsch" at bounding box center [207, 79] width 63 height 44
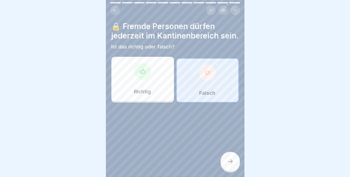
click at [231, 171] on div at bounding box center [230, 161] width 19 height 19
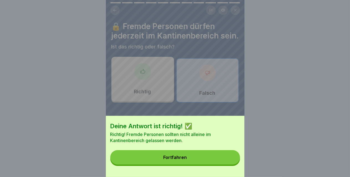
click at [175, 165] on button "Fortfahren" at bounding box center [175, 157] width 130 height 14
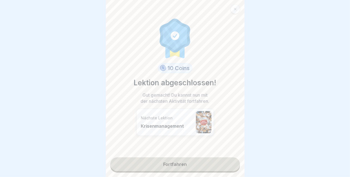
click at [236, 10] on icon at bounding box center [235, 8] width 3 height 3
